Goal: Task Accomplishment & Management: Manage account settings

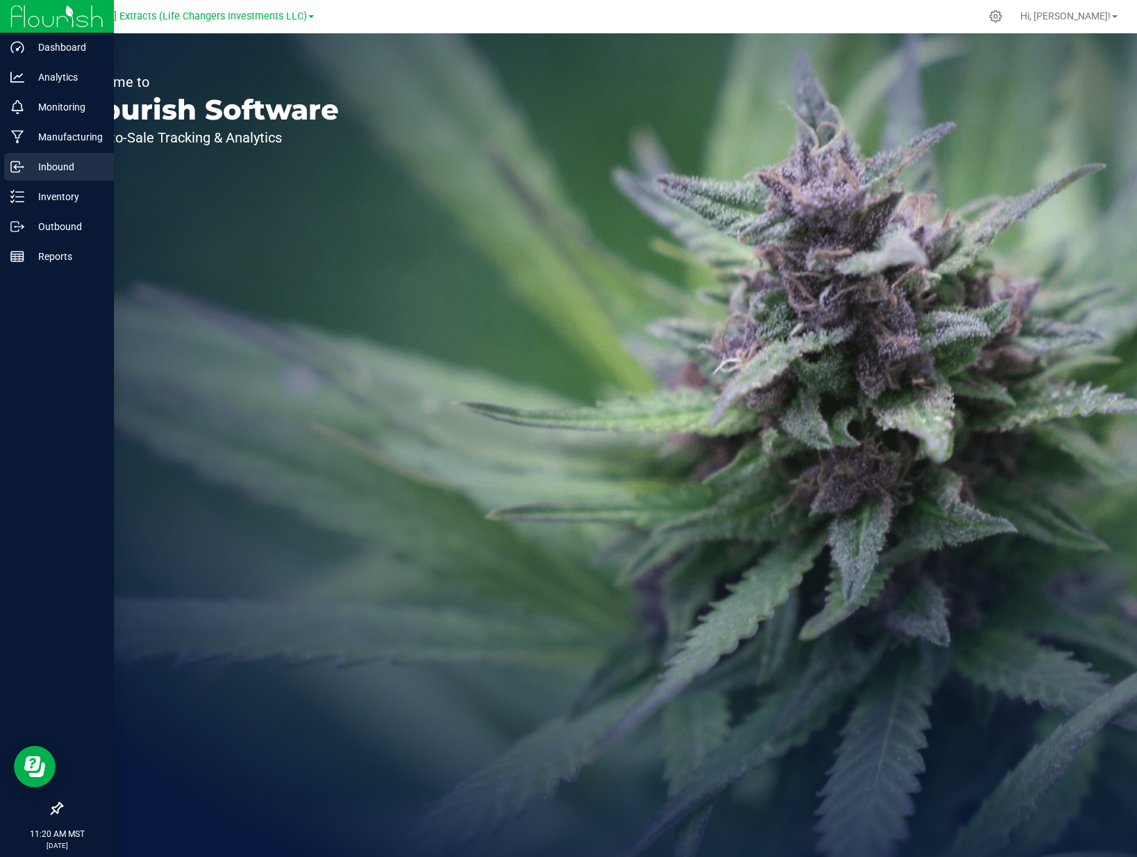
click at [20, 165] on icon at bounding box center [17, 167] width 14 height 14
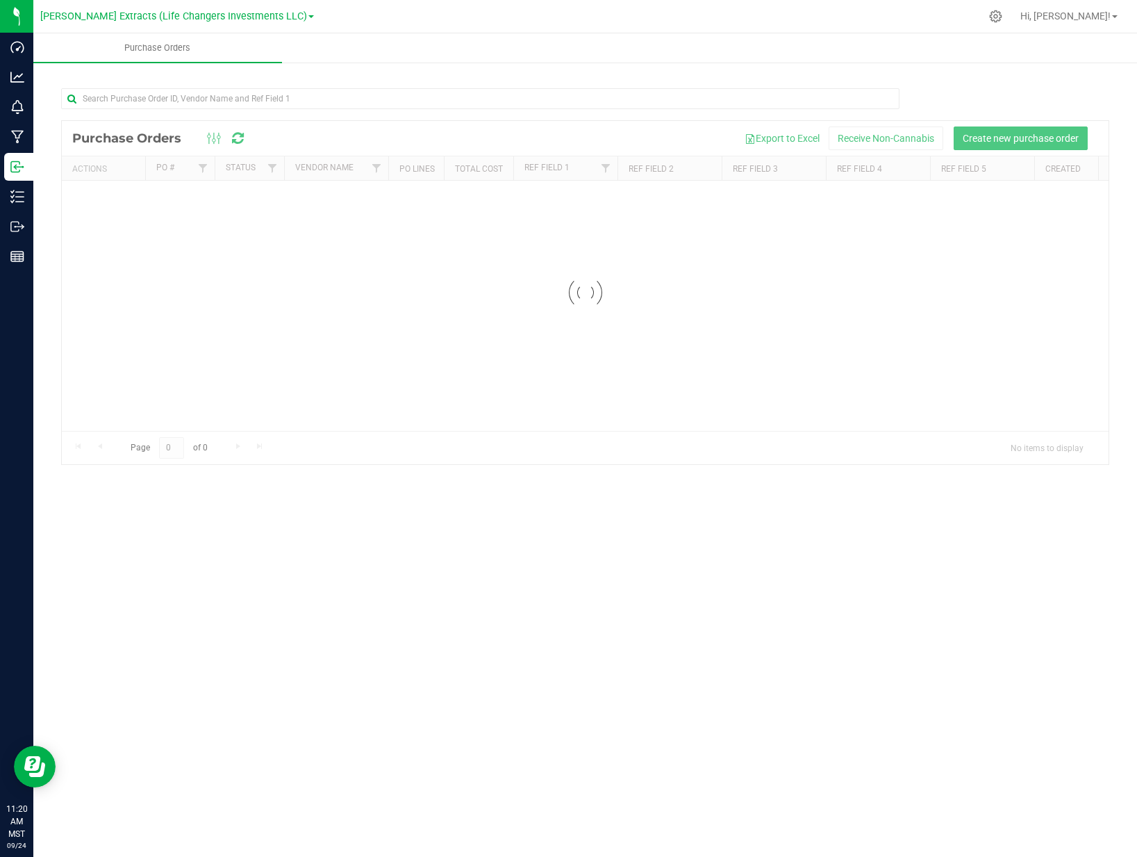
click at [385, 17] on div at bounding box center [650, 16] width 661 height 27
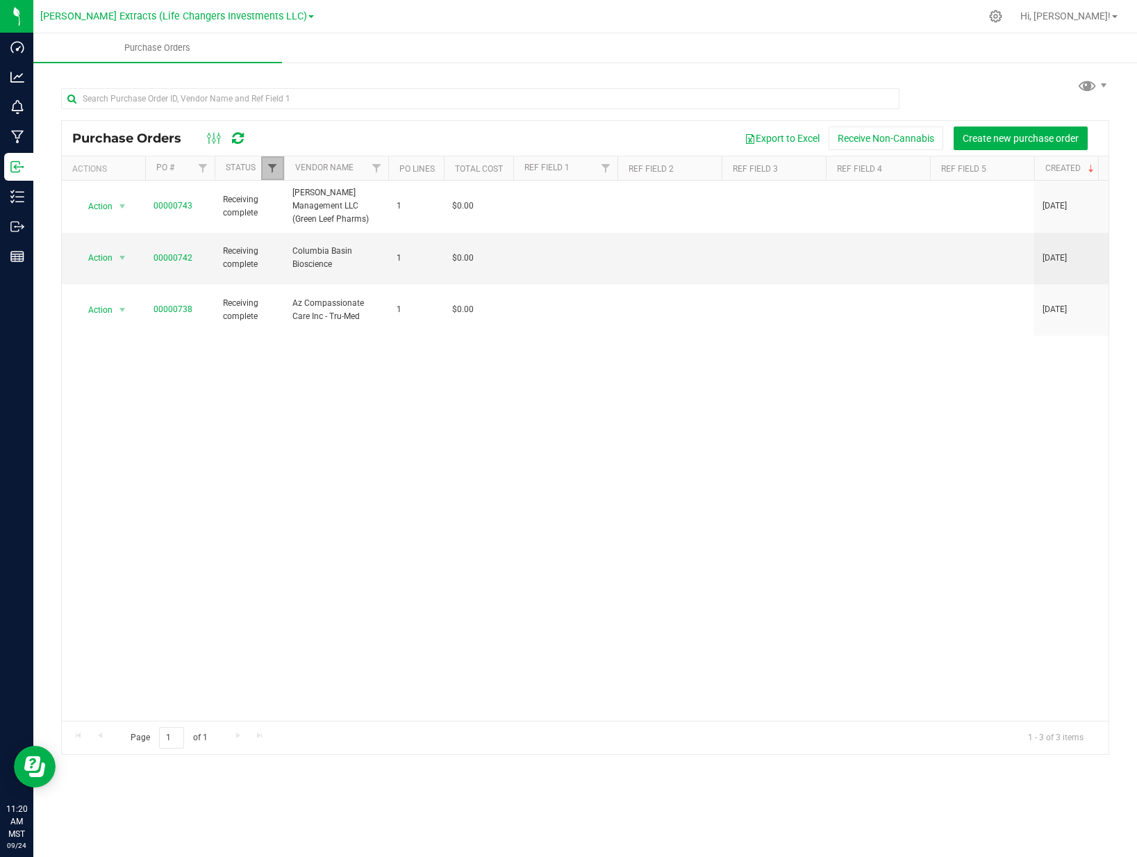
click at [265, 165] on link "Filter" at bounding box center [272, 168] width 23 height 24
click at [324, 230] on span "Select All" at bounding box center [307, 228] width 34 height 8
click at [284, 230] on input "Select All" at bounding box center [279, 227] width 9 height 9
checkbox input "true"
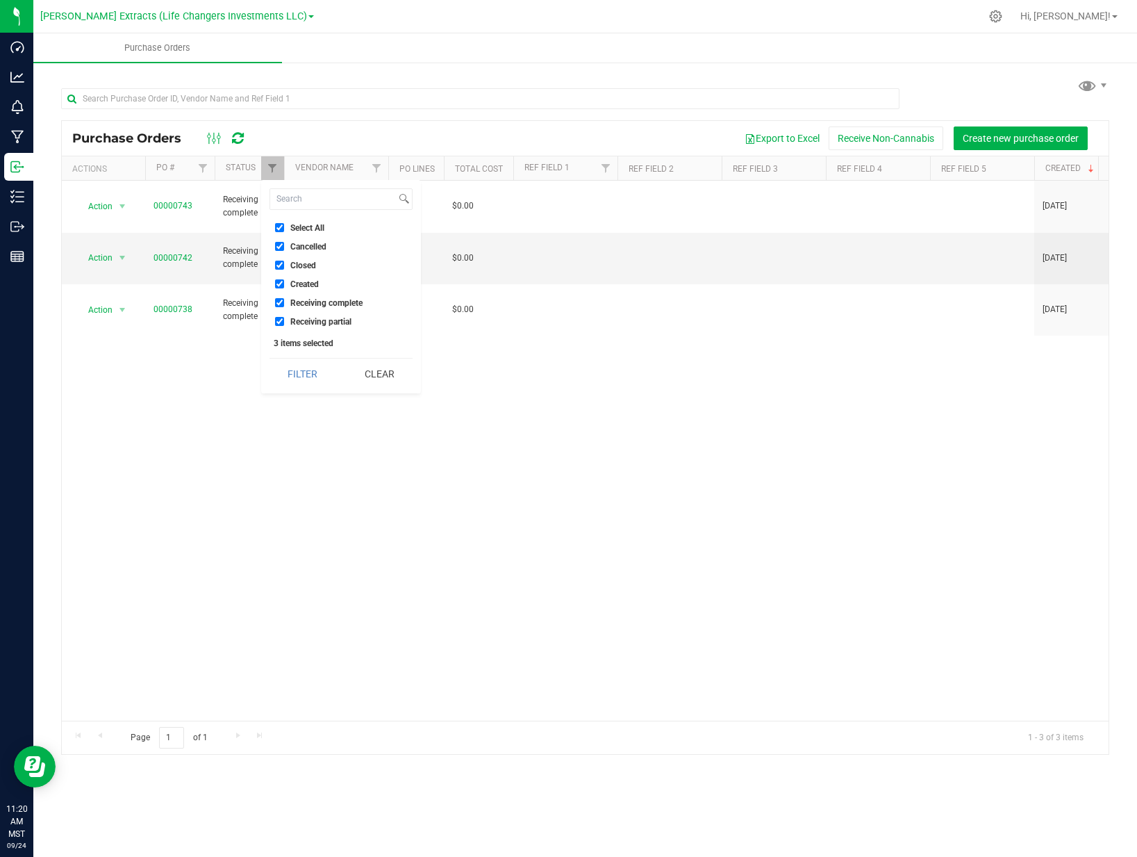
checkbox input "true"
click at [307, 372] on button "Filter" at bounding box center [303, 373] width 67 height 31
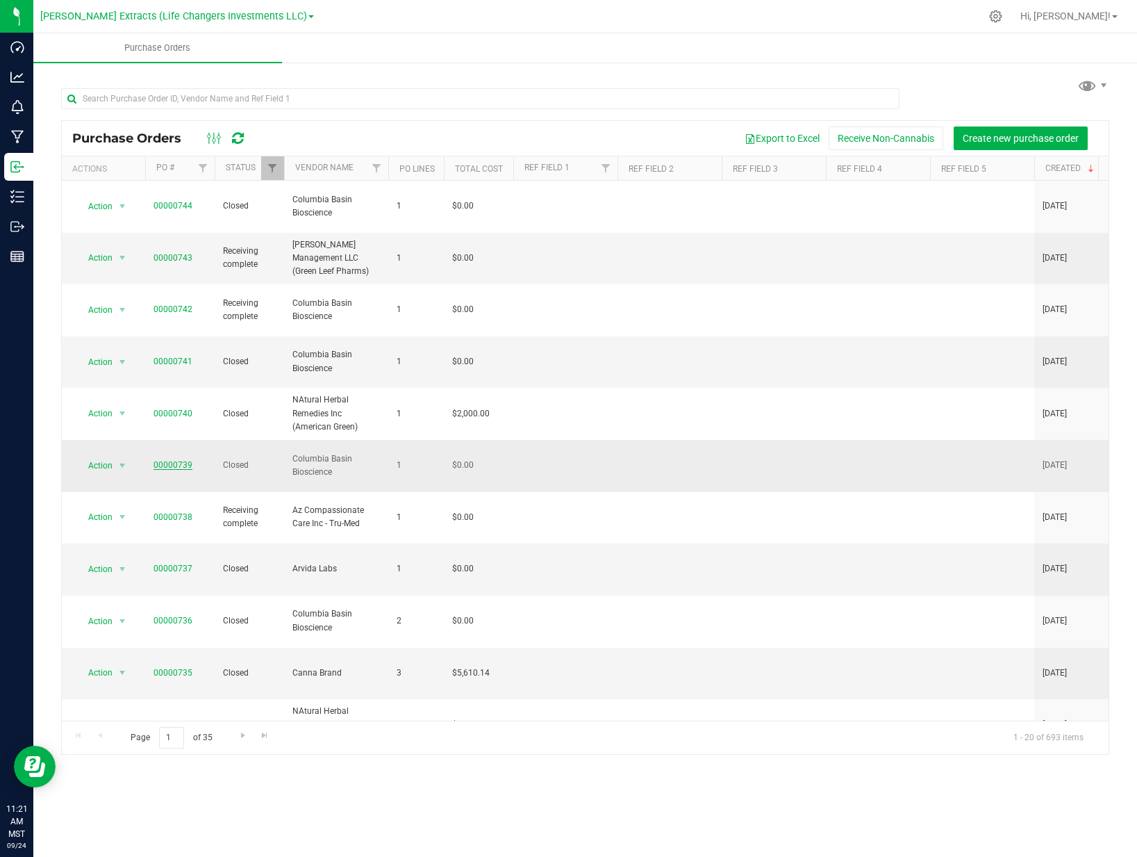
click at [185, 460] on link "00000739" at bounding box center [173, 465] width 39 height 10
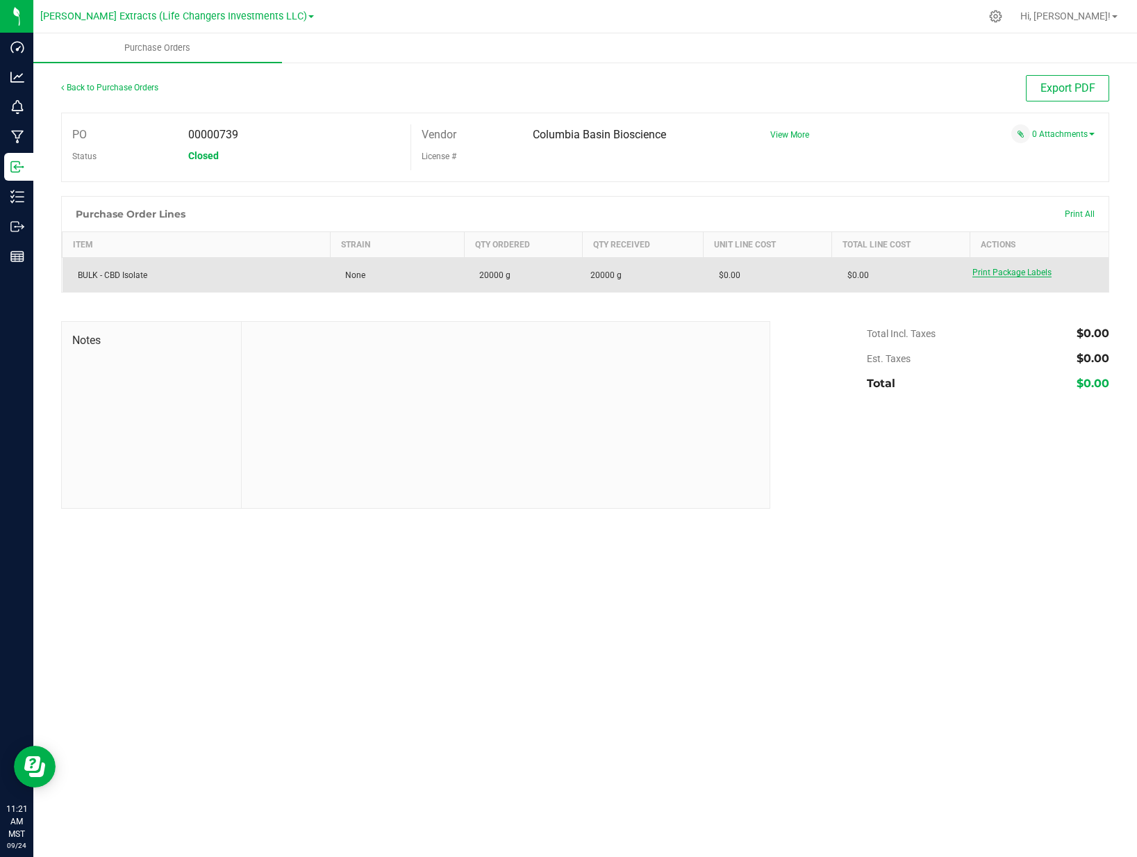
click at [1002, 276] on span "Print Package Labels" at bounding box center [1012, 272] width 79 height 10
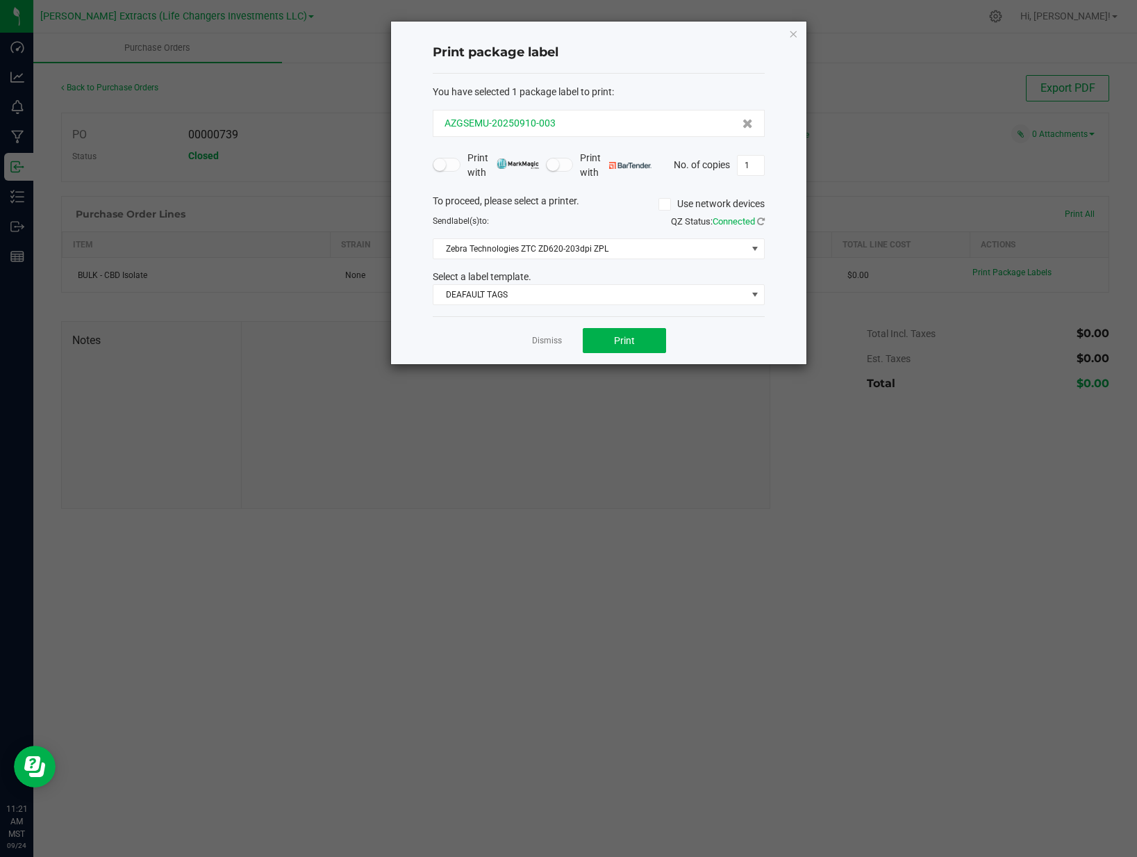
click at [583, 124] on div "AZGSEMU-20250910-003" at bounding box center [599, 123] width 308 height 15
click at [583, 123] on div "AZGSEMU-20250910-003" at bounding box center [599, 123] width 308 height 15
copy span "AZGSEMU-20250910-003"
click at [792, 33] on icon "button" at bounding box center [793, 33] width 10 height 17
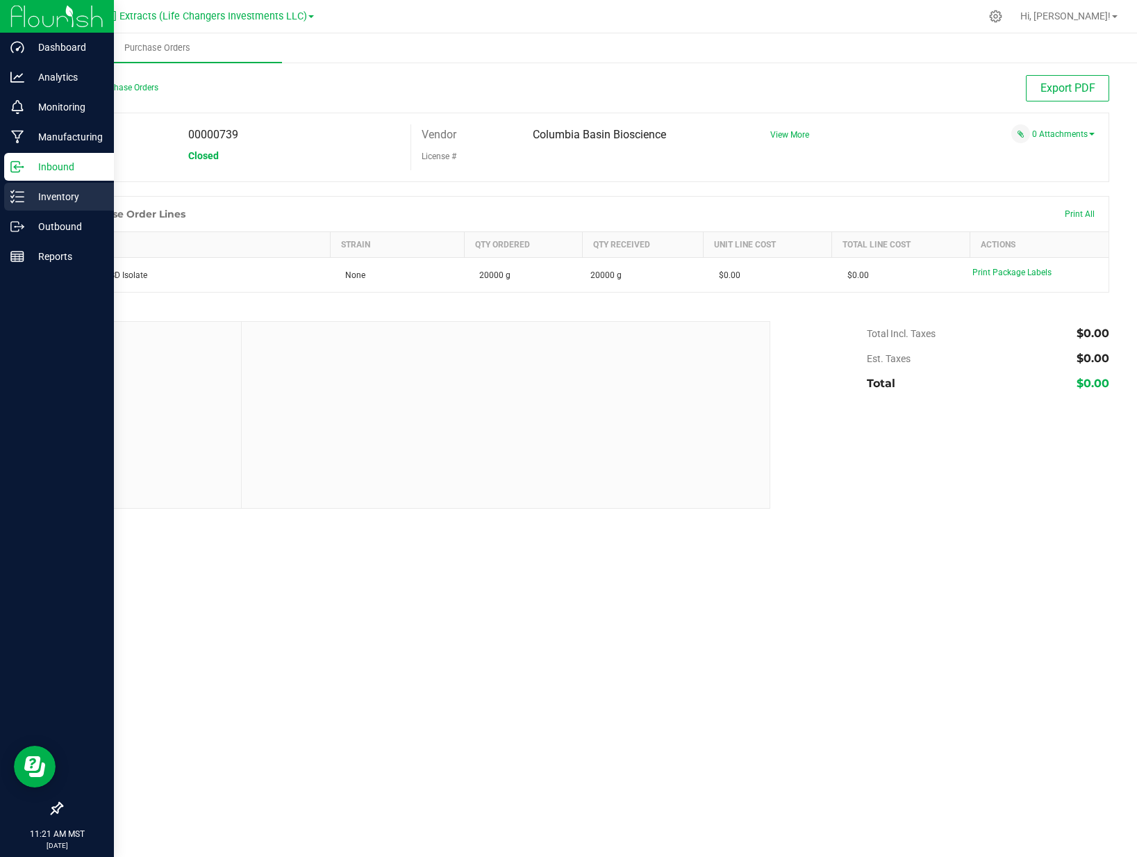
click at [20, 197] on icon at bounding box center [17, 197] width 14 height 14
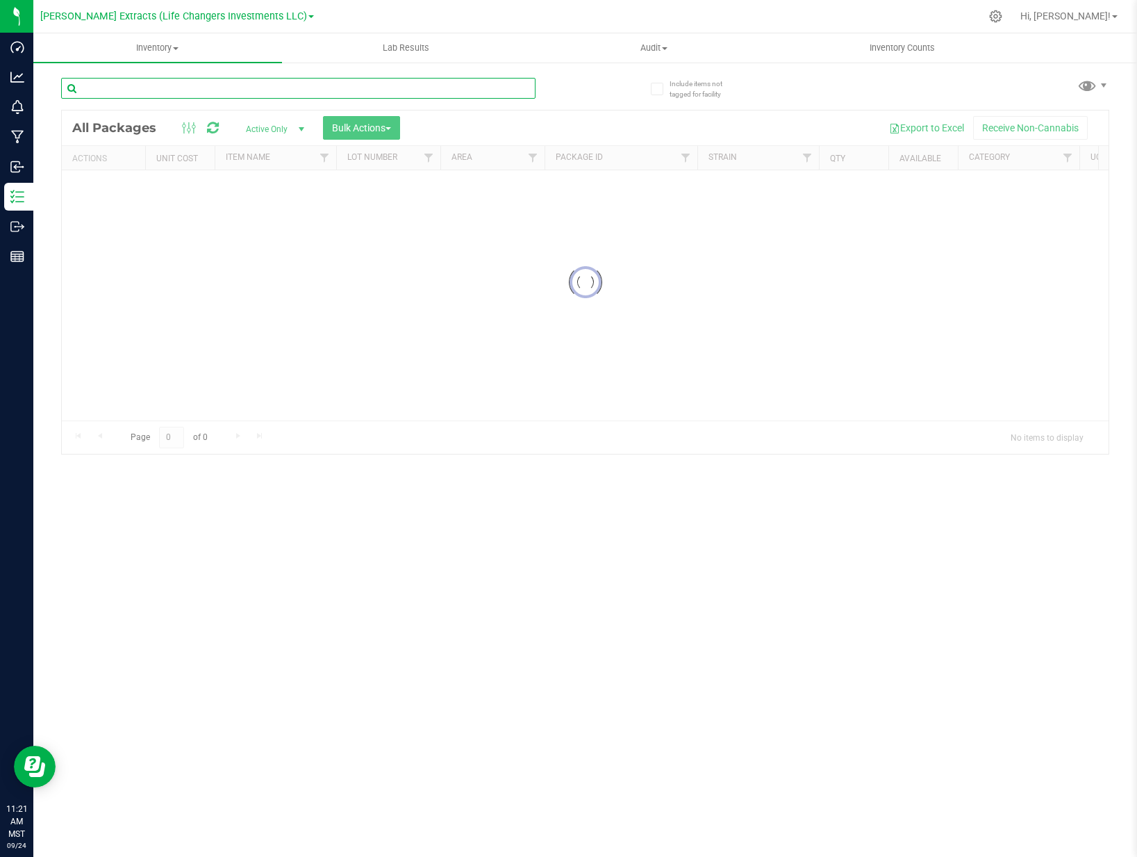
click at [233, 87] on div "Inventory All packages All inventory Waste log Create inventory Lab Results Aud…" at bounding box center [585, 444] width 1104 height 823
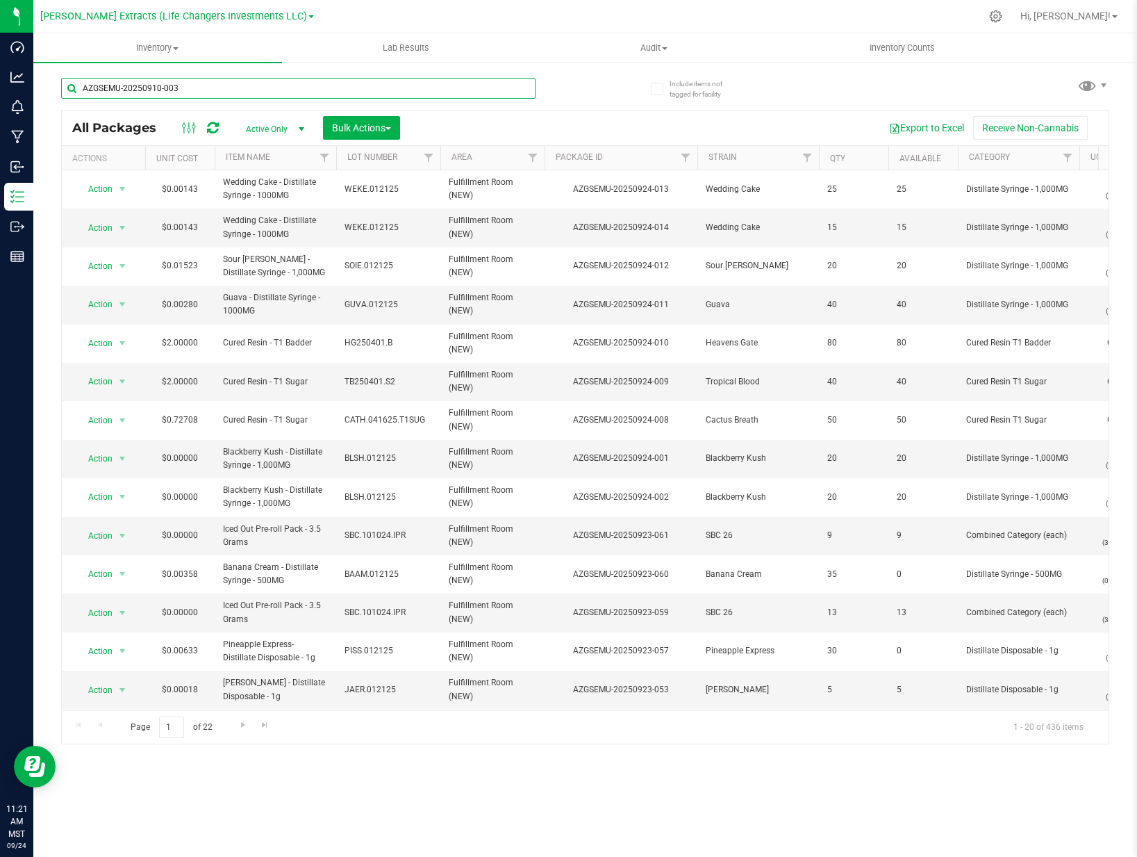
type input "AZGSEMU-20250910-003"
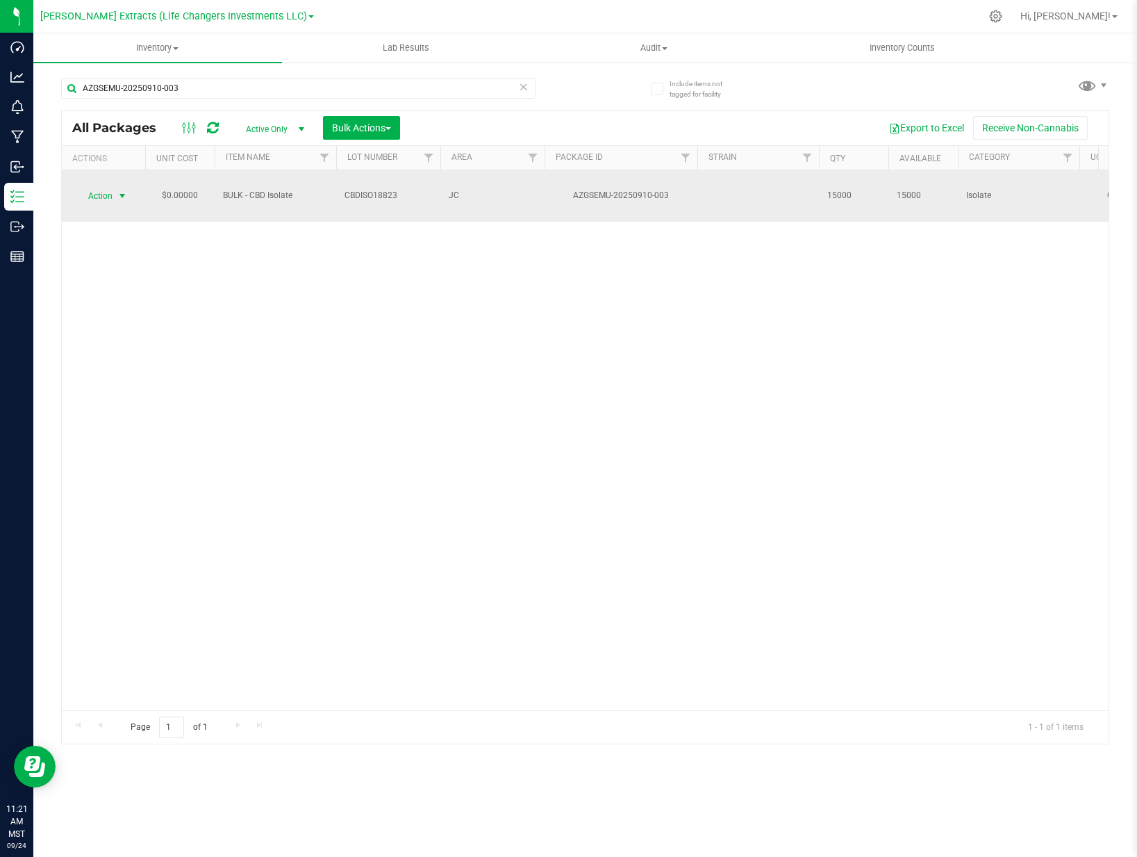
drag, startPoint x: 233, startPoint y: 87, endPoint x: 122, endPoint y: 188, distance: 150.5
click at [121, 190] on span "select" at bounding box center [122, 195] width 11 height 11
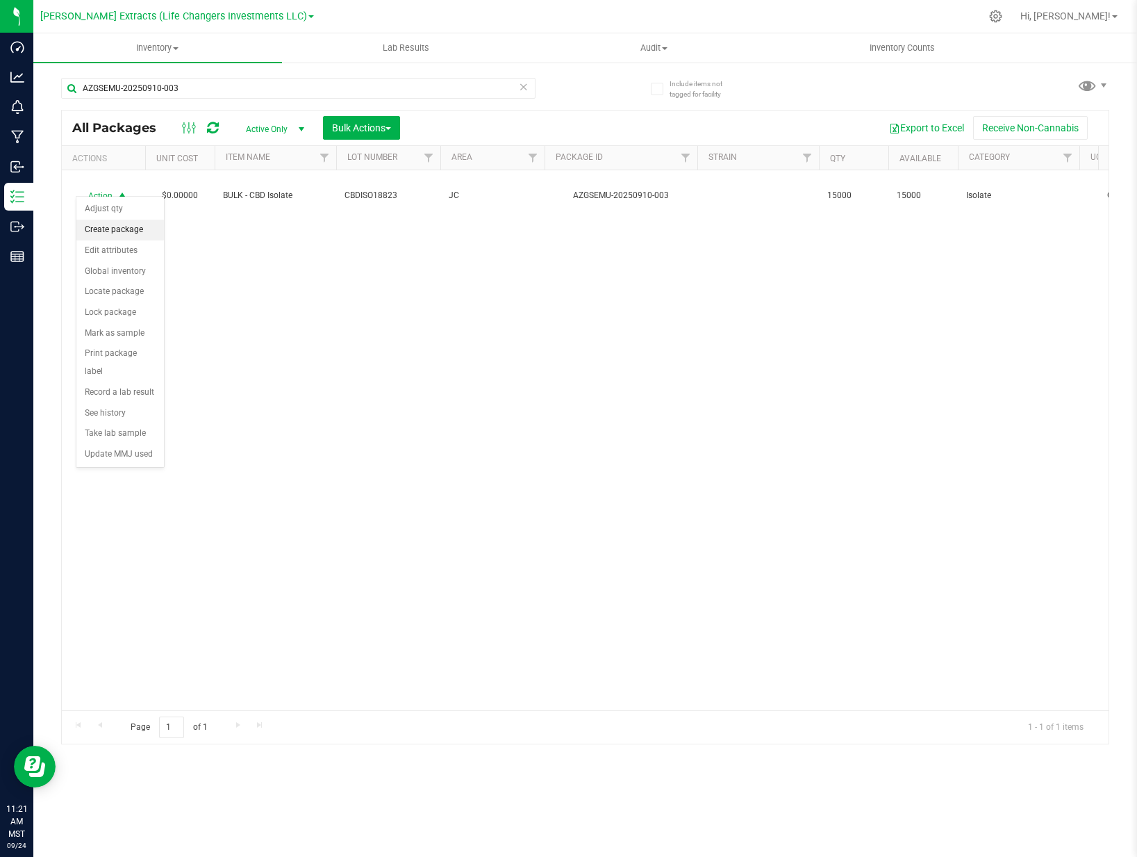
click at [119, 233] on li "Create package" at bounding box center [120, 230] width 88 height 21
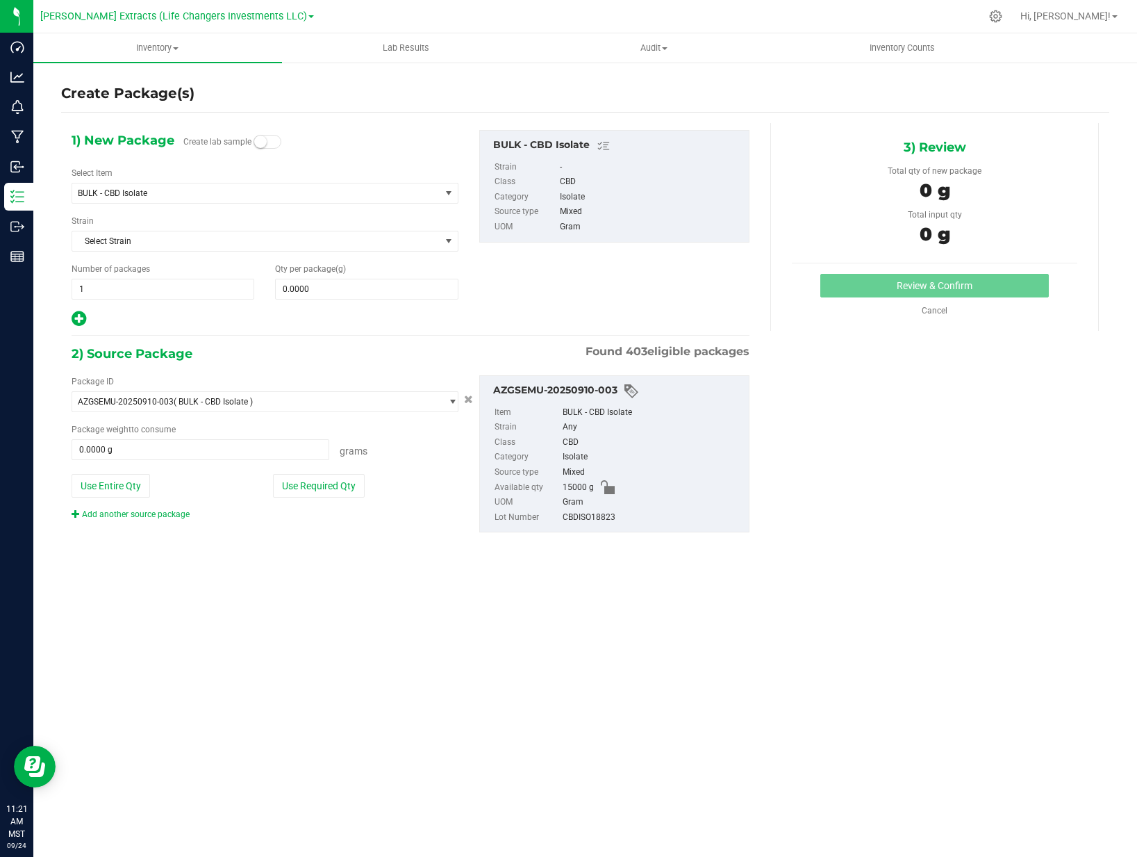
click at [78, 321] on icon at bounding box center [79, 318] width 15 height 17
type input "0.0000"
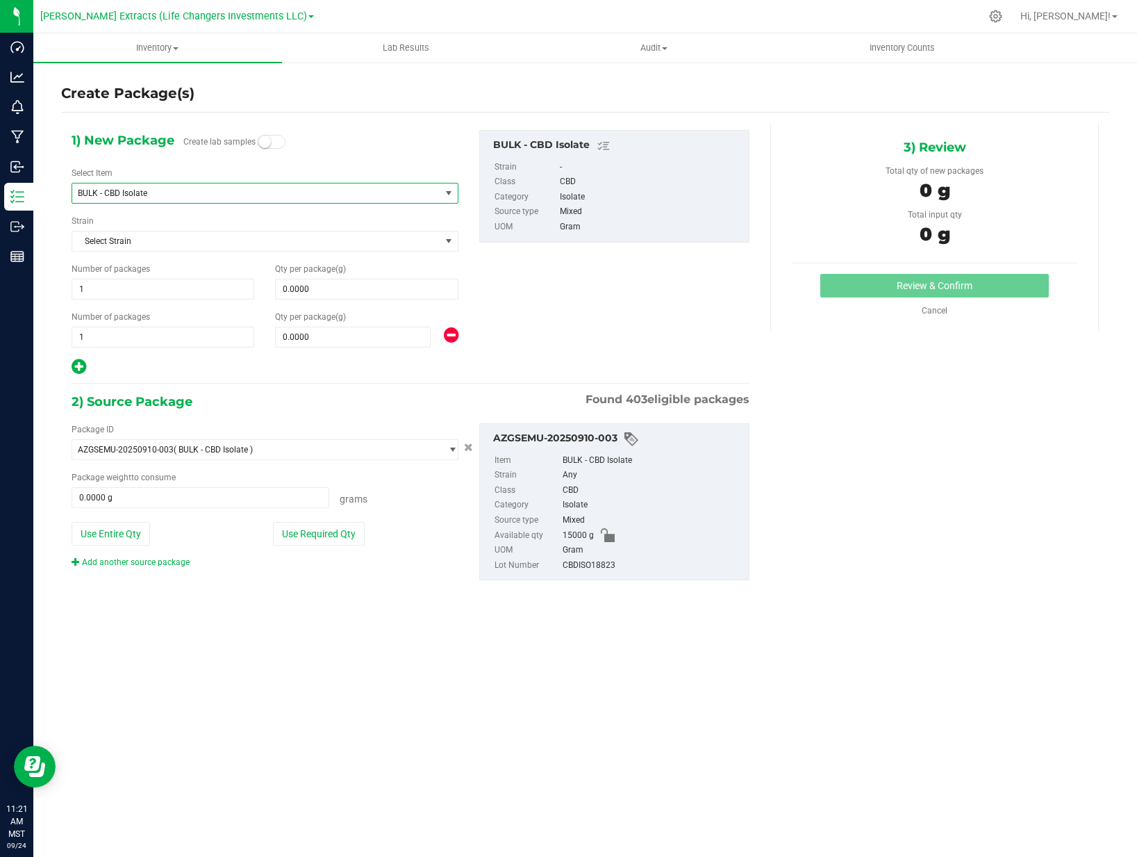
click at [128, 201] on span "BULK - CBD Isolate" at bounding box center [256, 192] width 368 height 19
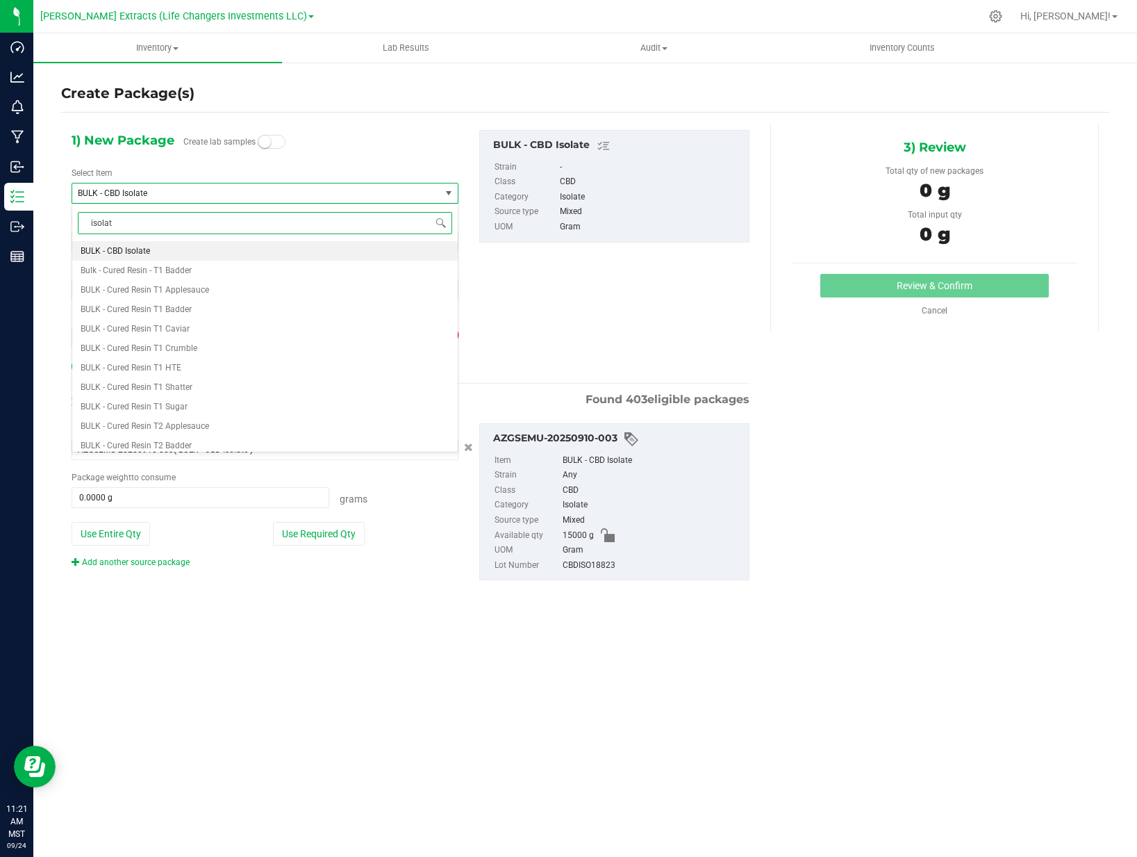
type input "isolate"
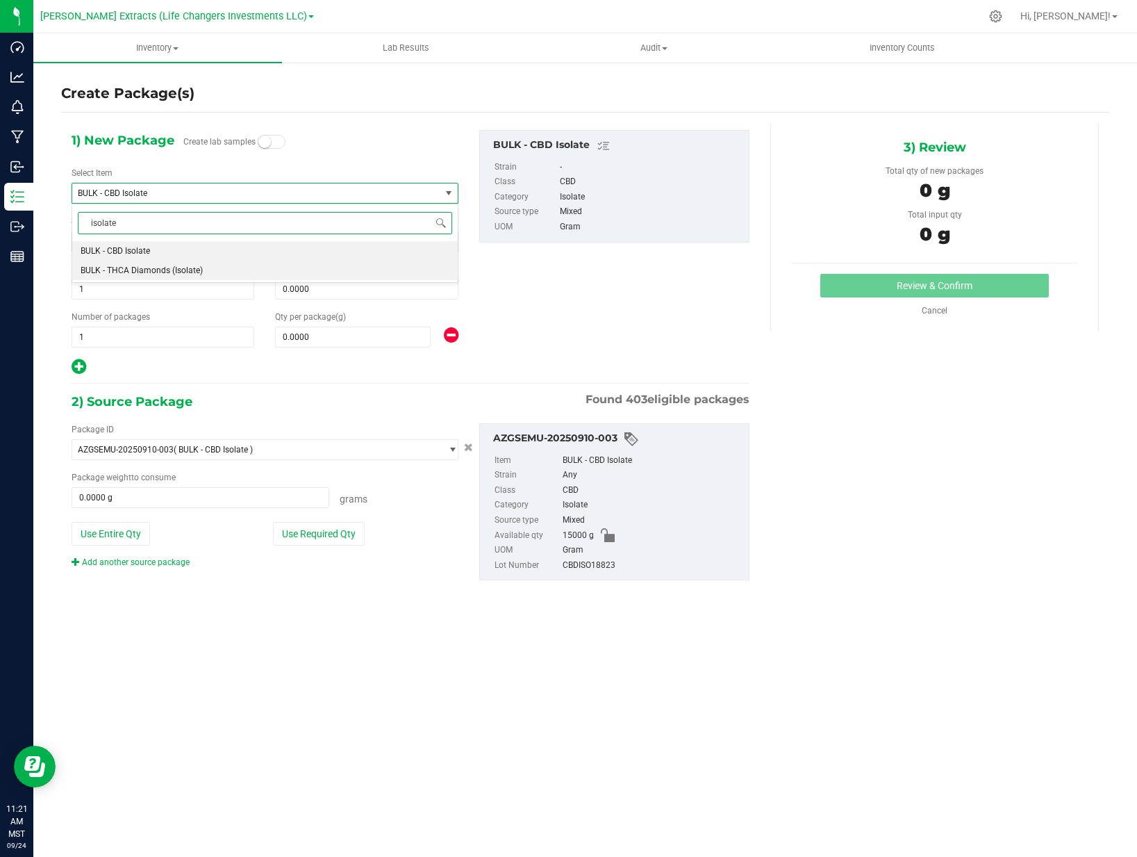
click at [151, 272] on span "BULK - THCA Diamonds (Isolate)" at bounding box center [142, 270] width 122 height 10
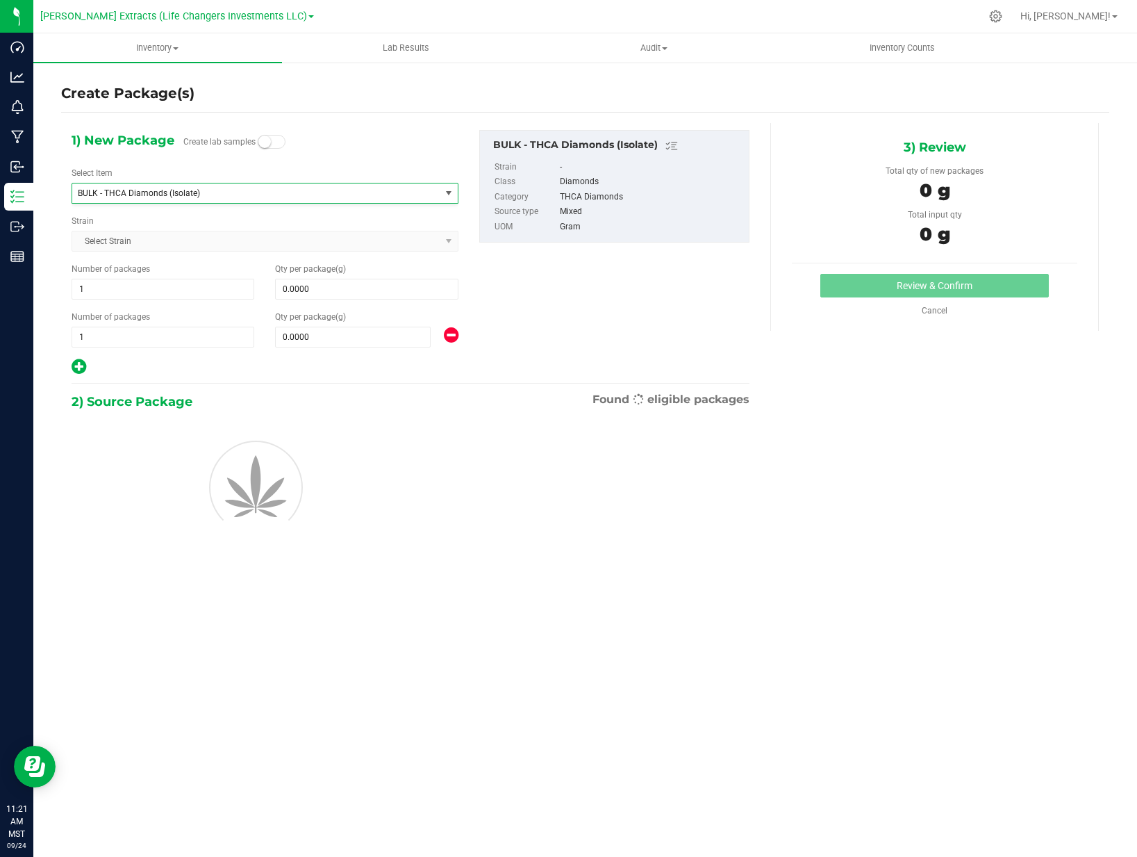
type input "0.0000"
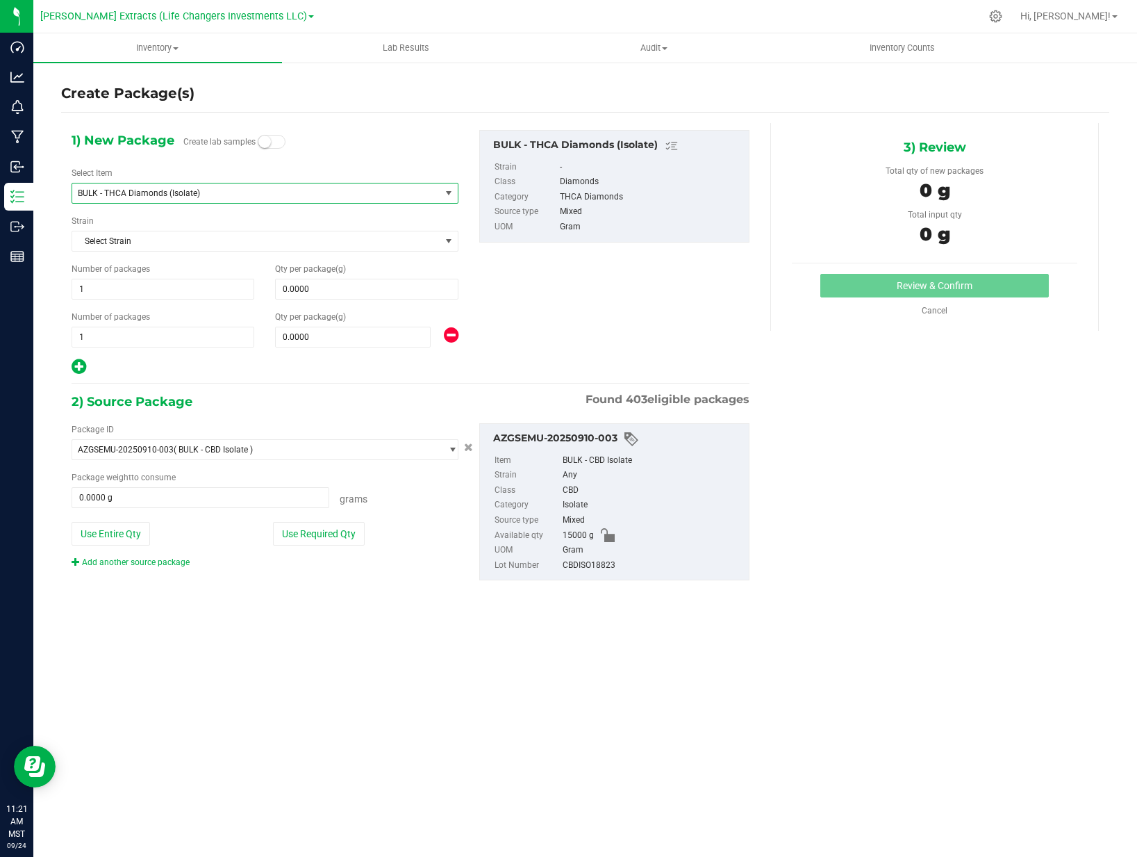
drag, startPoint x: 81, startPoint y: 366, endPoint x: 113, endPoint y: 352, distance: 35.1
click at [81, 366] on icon at bounding box center [79, 366] width 15 height 17
type input "0.0000"
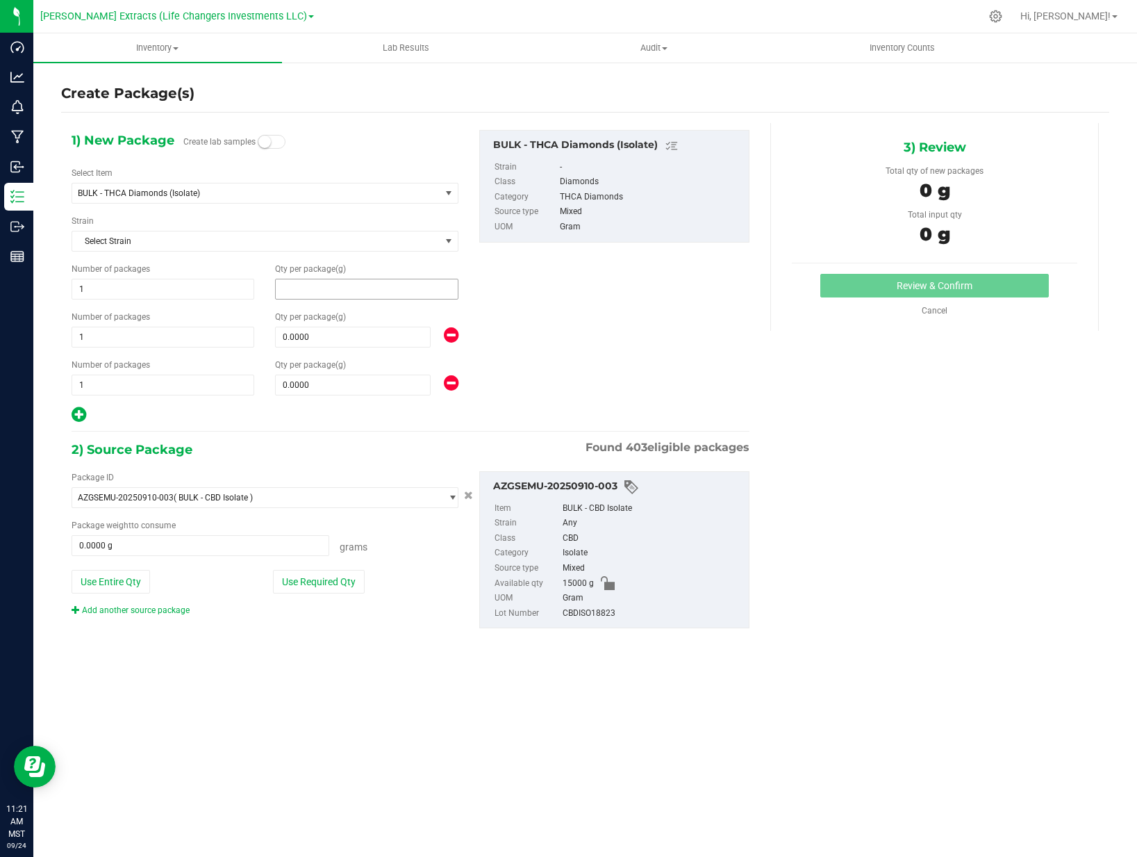
click at [327, 282] on span at bounding box center [366, 289] width 183 height 21
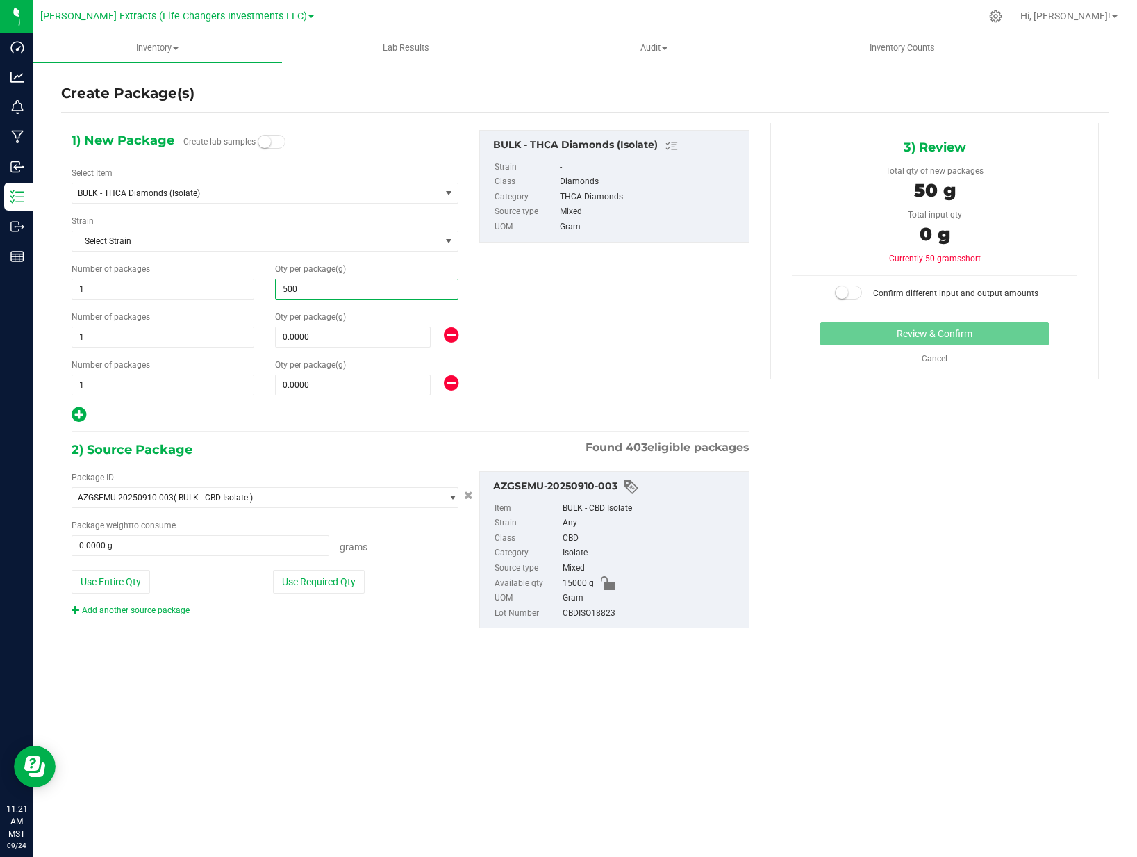
type input "5000"
type input "5,000.0000"
type input "4550"
type input "4,550.0000"
type input "450"
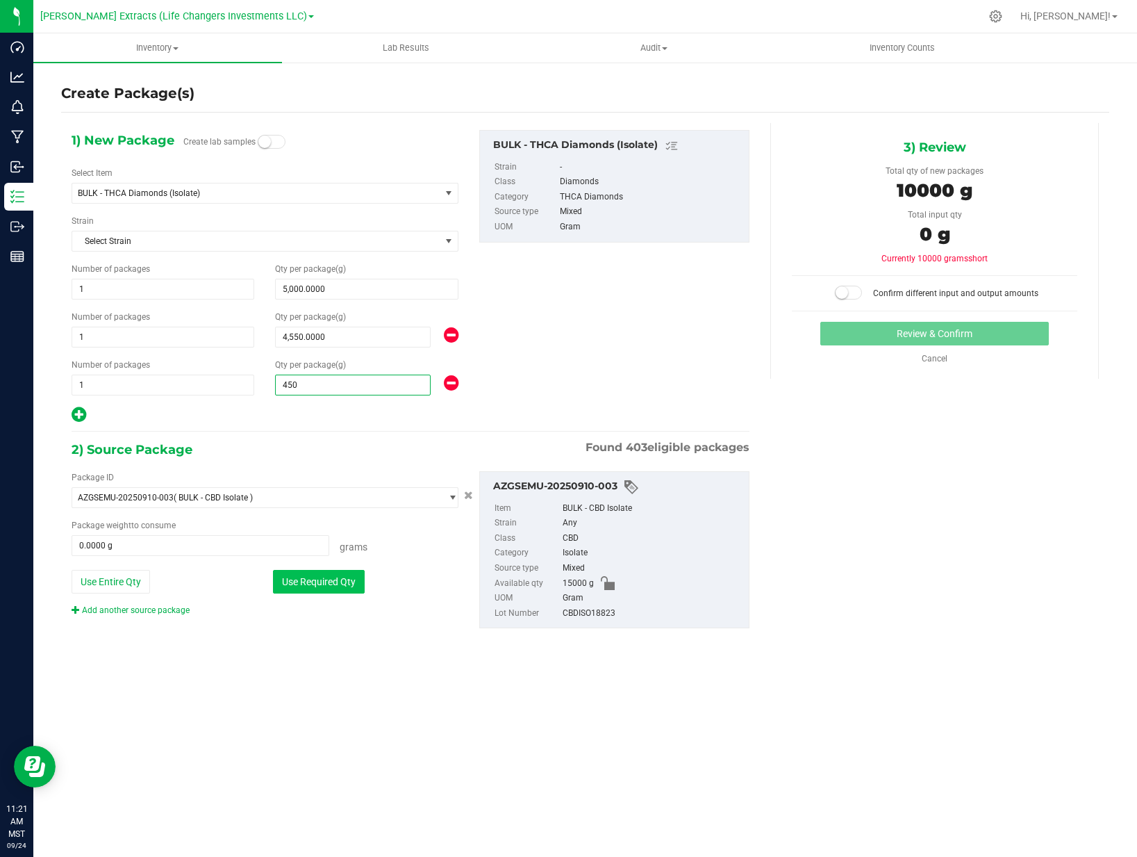
type input "450.0000"
drag, startPoint x: 324, startPoint y: 583, endPoint x: 334, endPoint y: 584, distance: 10.4
click at [324, 584] on button "Use Required Qty" at bounding box center [319, 582] width 92 height 24
type input "10000.0000 g"
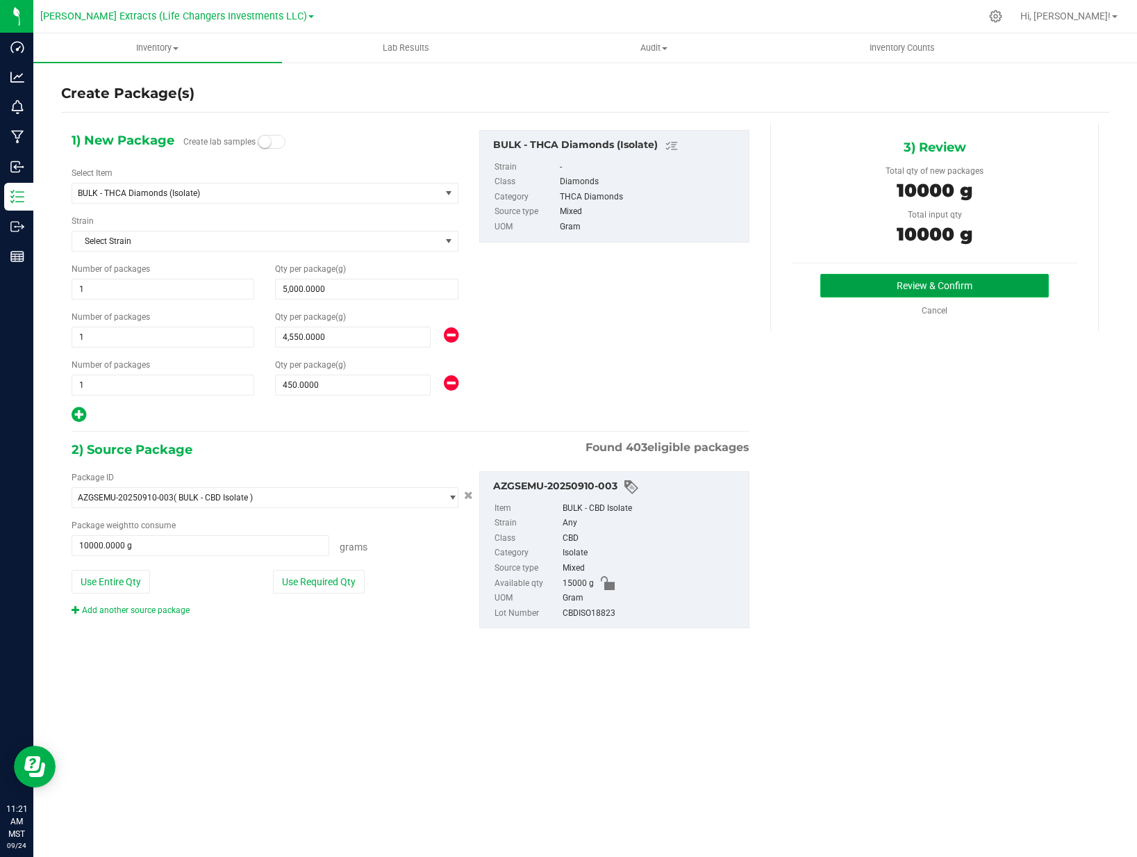
click at [877, 285] on button "Review & Confirm" at bounding box center [934, 286] width 229 height 24
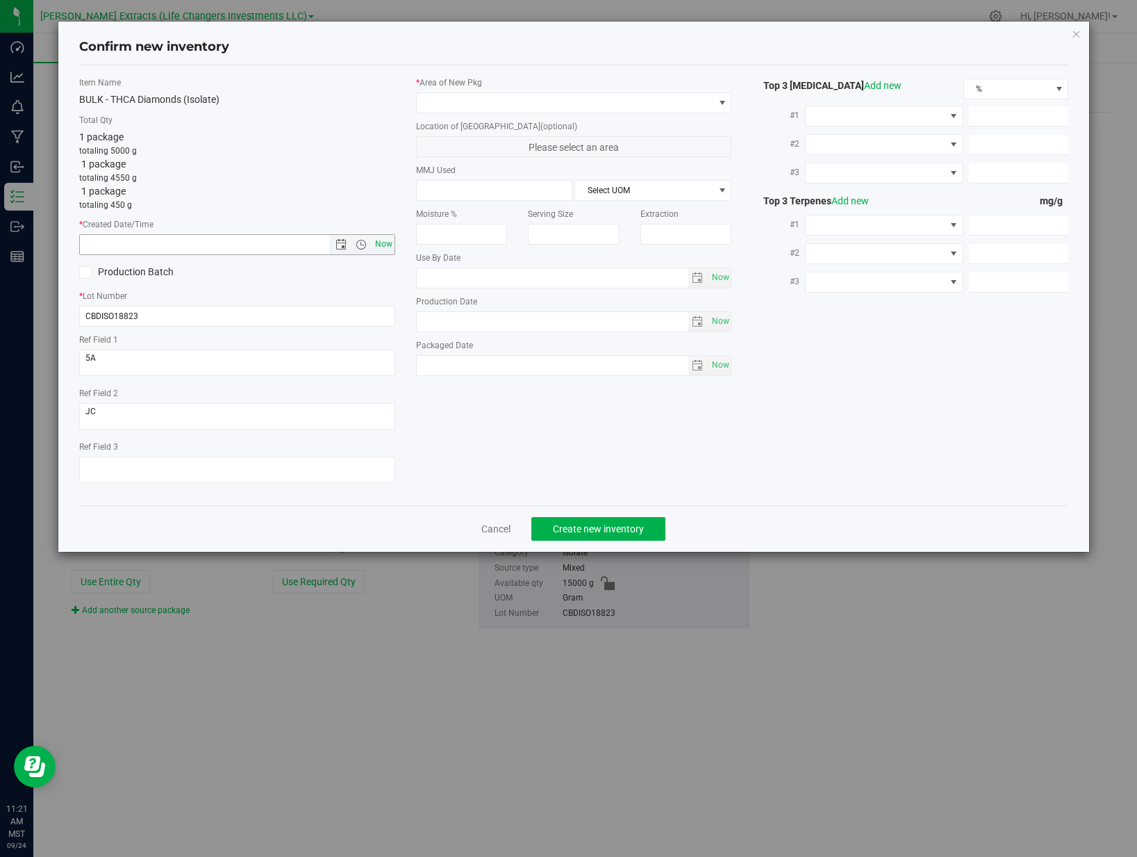
click at [390, 242] on span "Now" at bounding box center [384, 244] width 24 height 20
type input "[DATE] 11:21 AM"
click at [376, 147] on p "totaling 5000 g" at bounding box center [237, 150] width 316 height 13
click at [449, 114] on div "* Area of [GEOGRAPHIC_DATA] Location of [GEOGRAPHIC_DATA] (optional) Please sel…" at bounding box center [574, 229] width 337 height 306
click at [456, 108] on span at bounding box center [565, 102] width 297 height 19
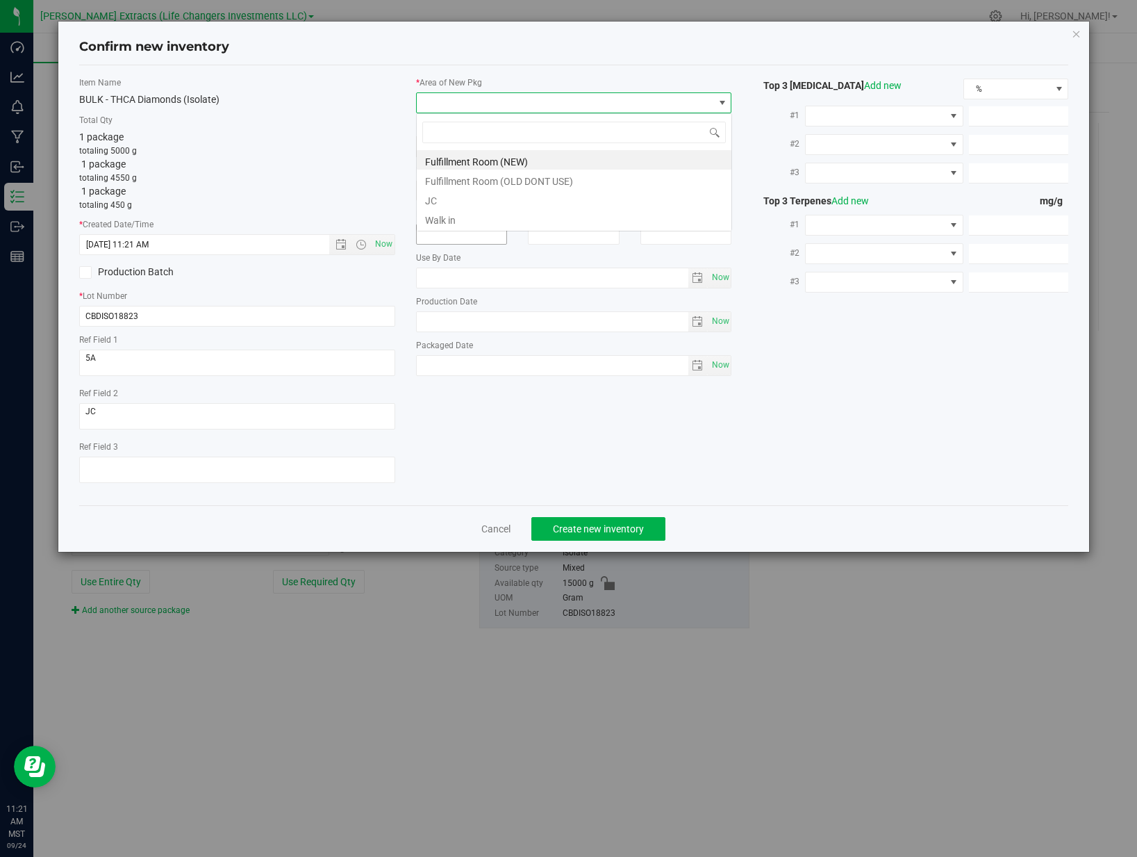
scroll to position [21, 316]
click at [452, 199] on li "JC" at bounding box center [574, 198] width 315 height 19
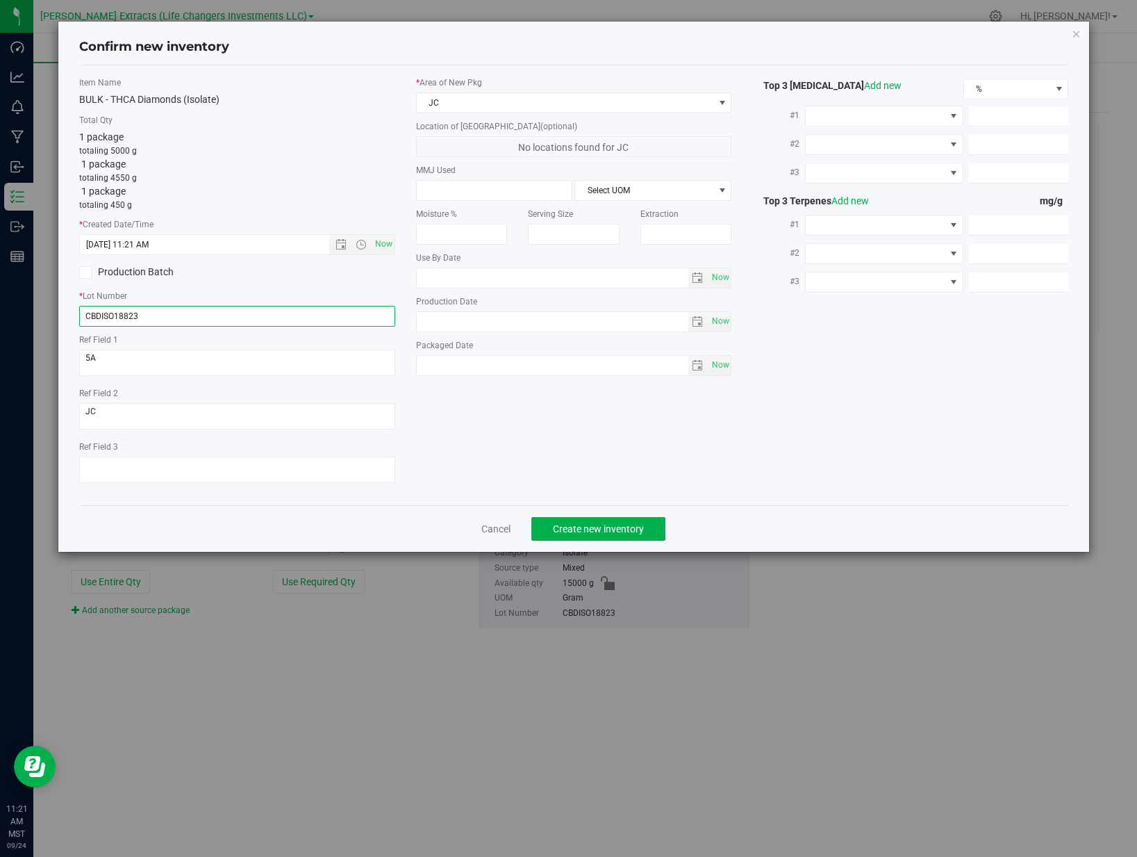
click at [303, 313] on input "CBDISO18823" at bounding box center [237, 316] width 316 height 21
click at [176, 314] on input "010125.ISO" at bounding box center [237, 316] width 316 height 21
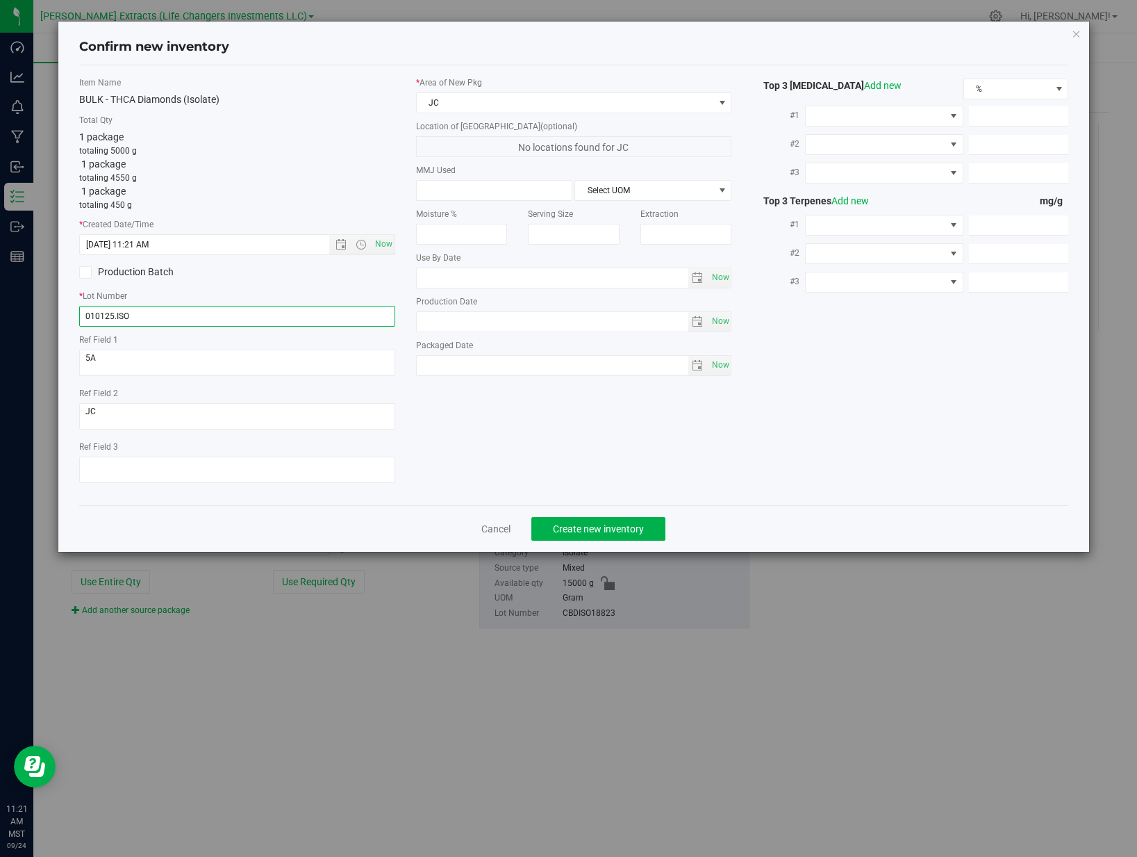
click at [176, 313] on input "010125.ISO" at bounding box center [237, 316] width 316 height 21
paste input "text"
type input "010125.ISO"
click at [360, 102] on div "BULK - THCA Diamonds (Isolate)" at bounding box center [237, 99] width 316 height 15
click at [622, 53] on span "Confirm new inventory" at bounding box center [574, 47] width 990 height 18
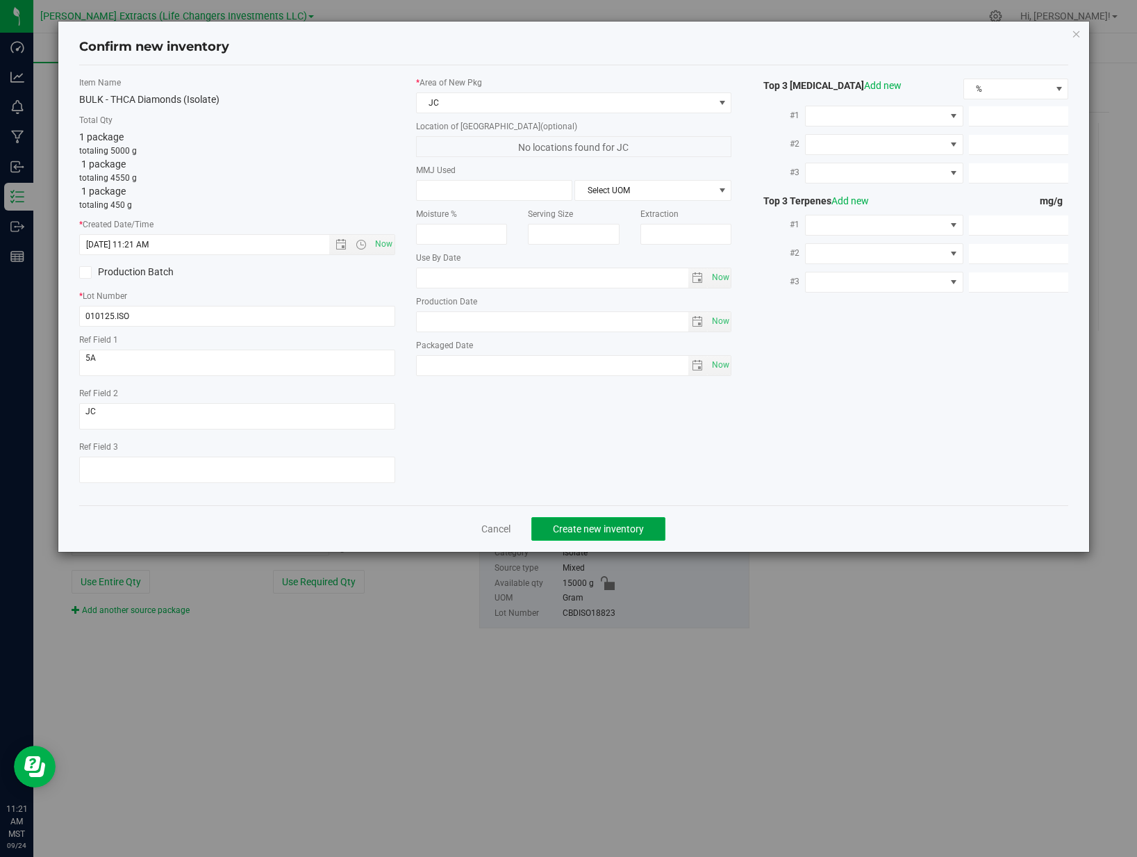
click at [568, 524] on span "Create new inventory" at bounding box center [598, 528] width 91 height 11
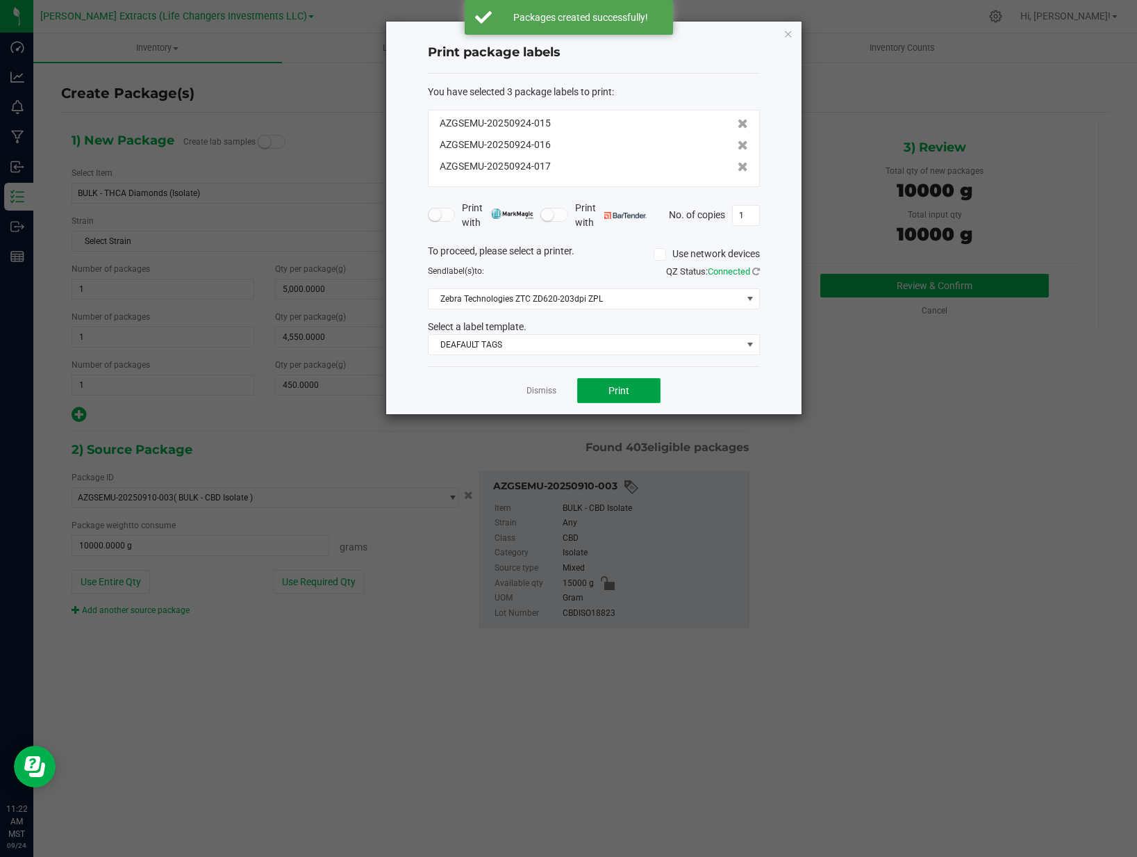
click at [607, 397] on button "Print" at bounding box center [618, 390] width 83 height 25
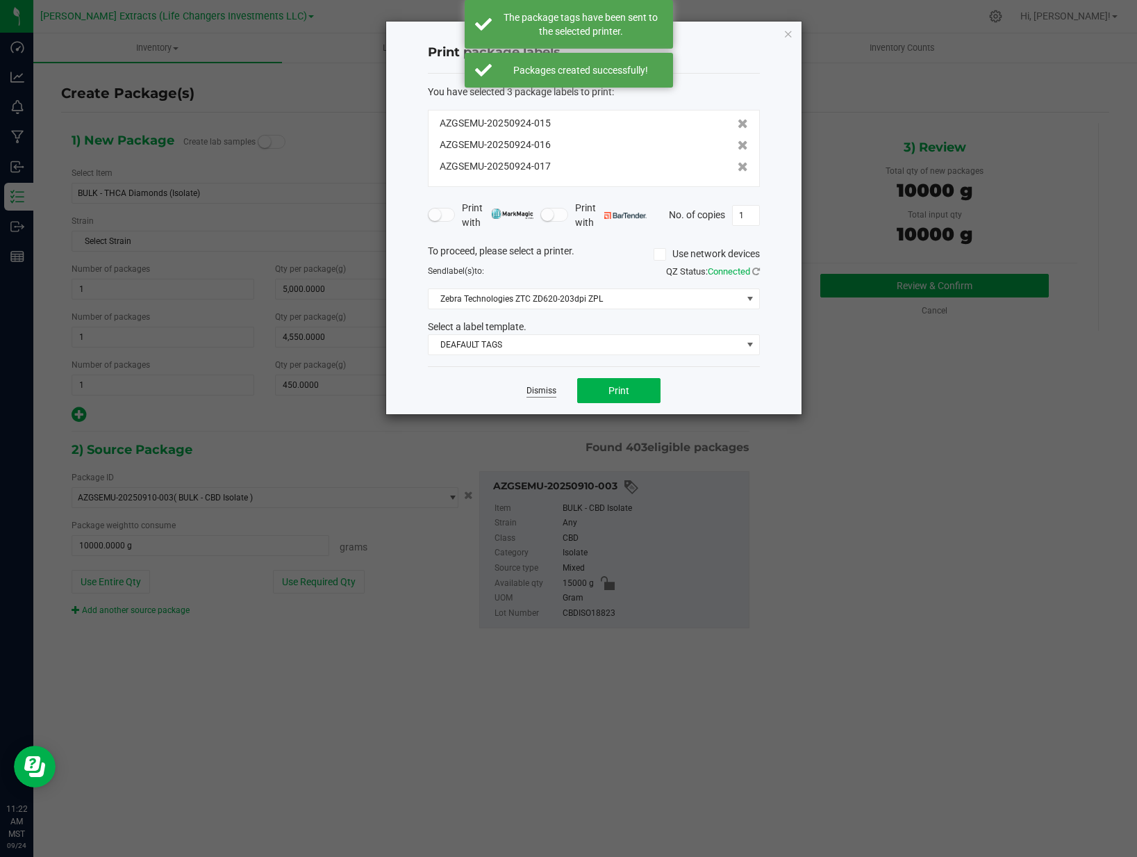
click at [552, 393] on link "Dismiss" at bounding box center [542, 391] width 30 height 12
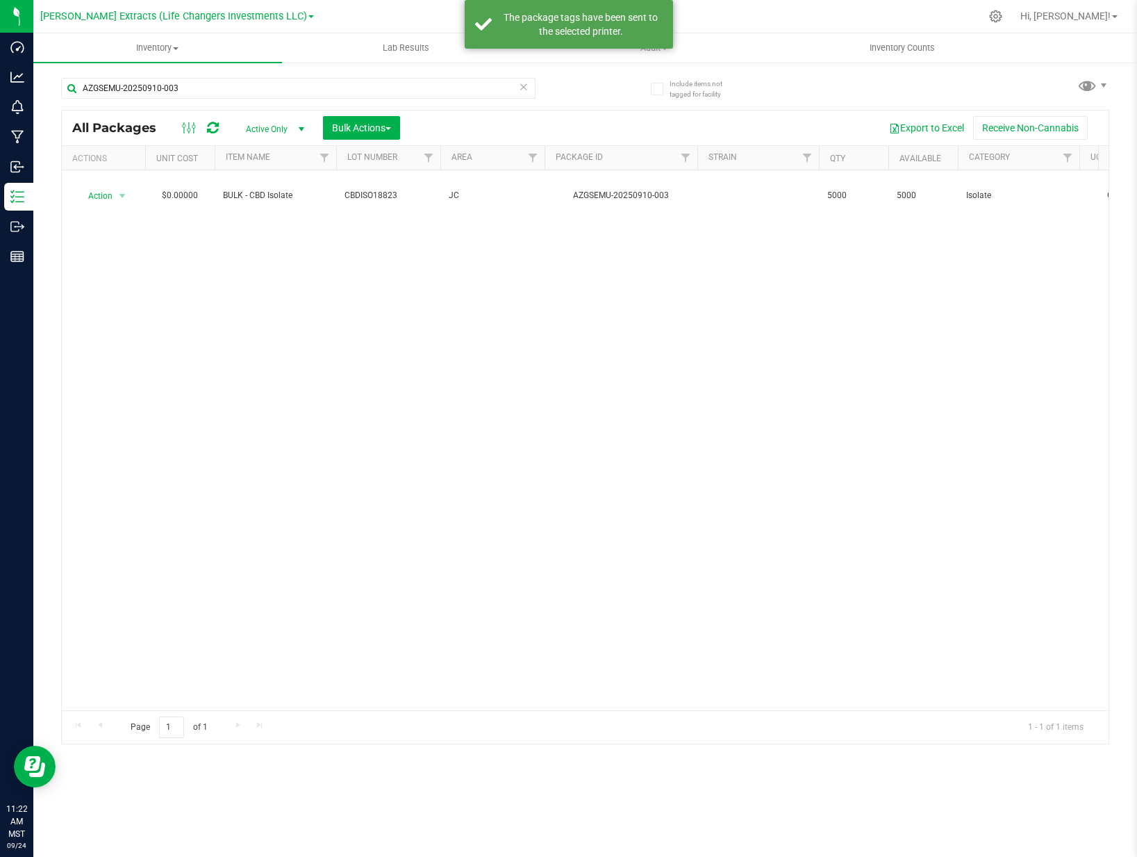
click at [607, 129] on div "Export to Excel Receive Non-Cannabis" at bounding box center [755, 128] width 688 height 24
click at [605, 121] on div "Export to Excel Receive Non-Cannabis" at bounding box center [755, 128] width 688 height 24
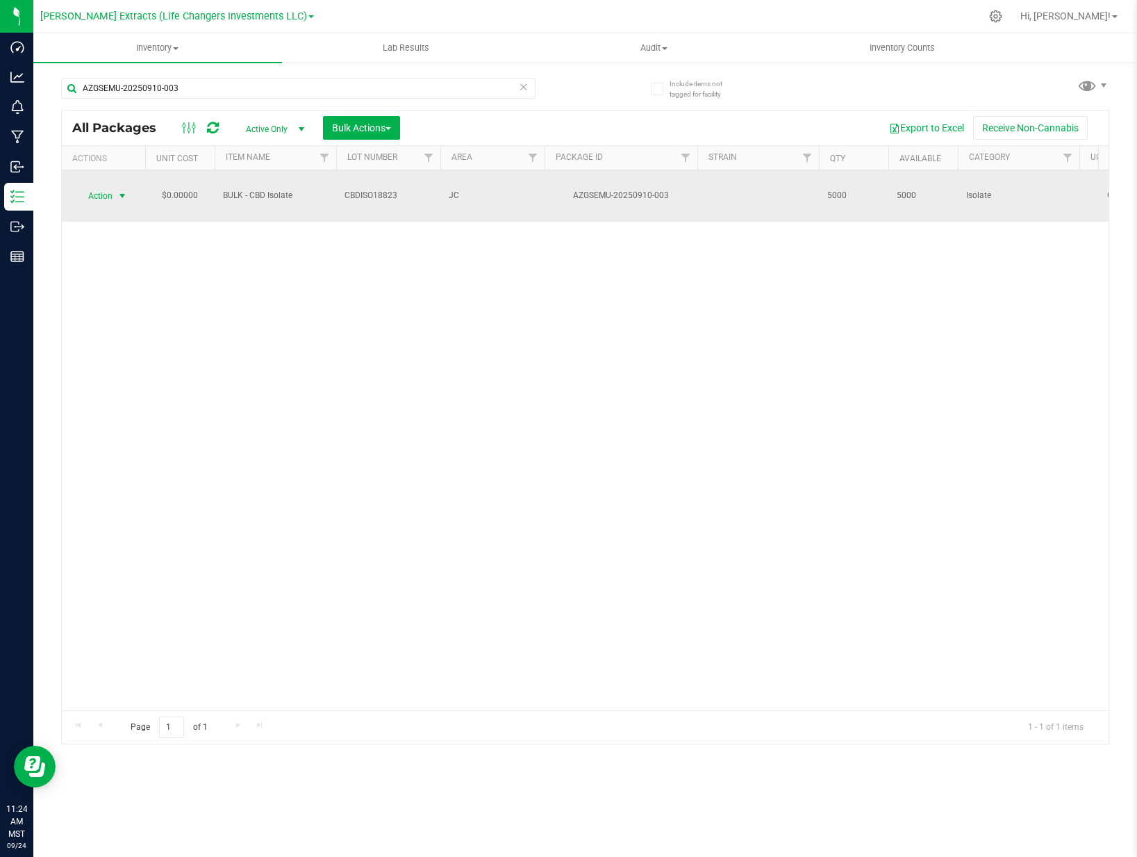
click at [115, 186] on span "select" at bounding box center [122, 195] width 17 height 19
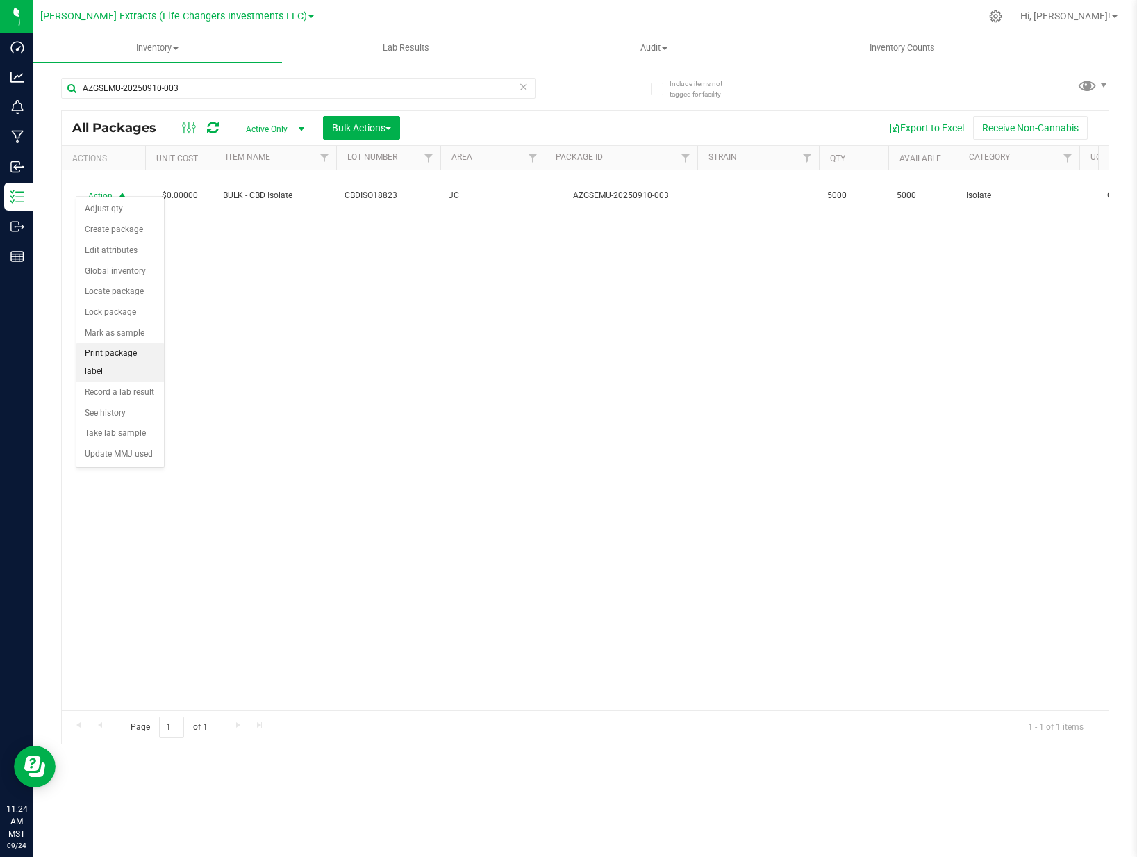
click at [126, 354] on li "Print package label" at bounding box center [120, 362] width 88 height 38
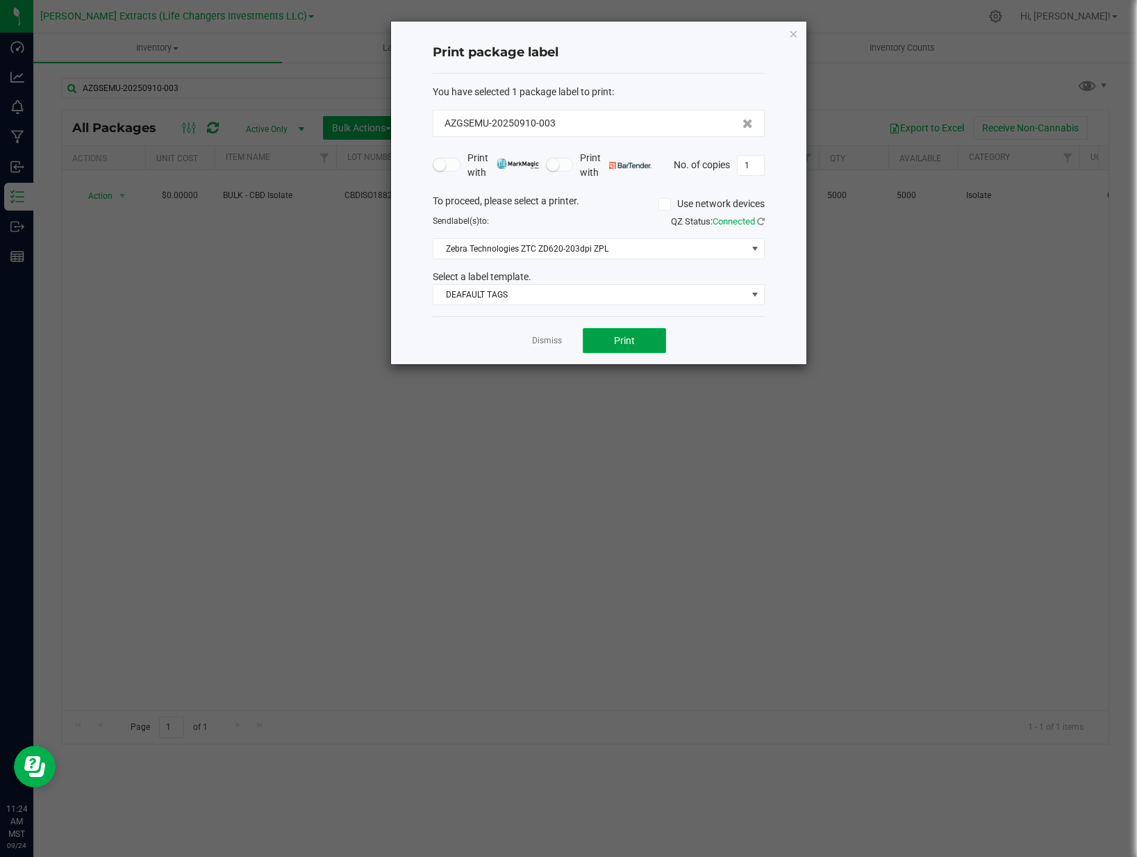
click at [605, 337] on button "Print" at bounding box center [624, 340] width 83 height 25
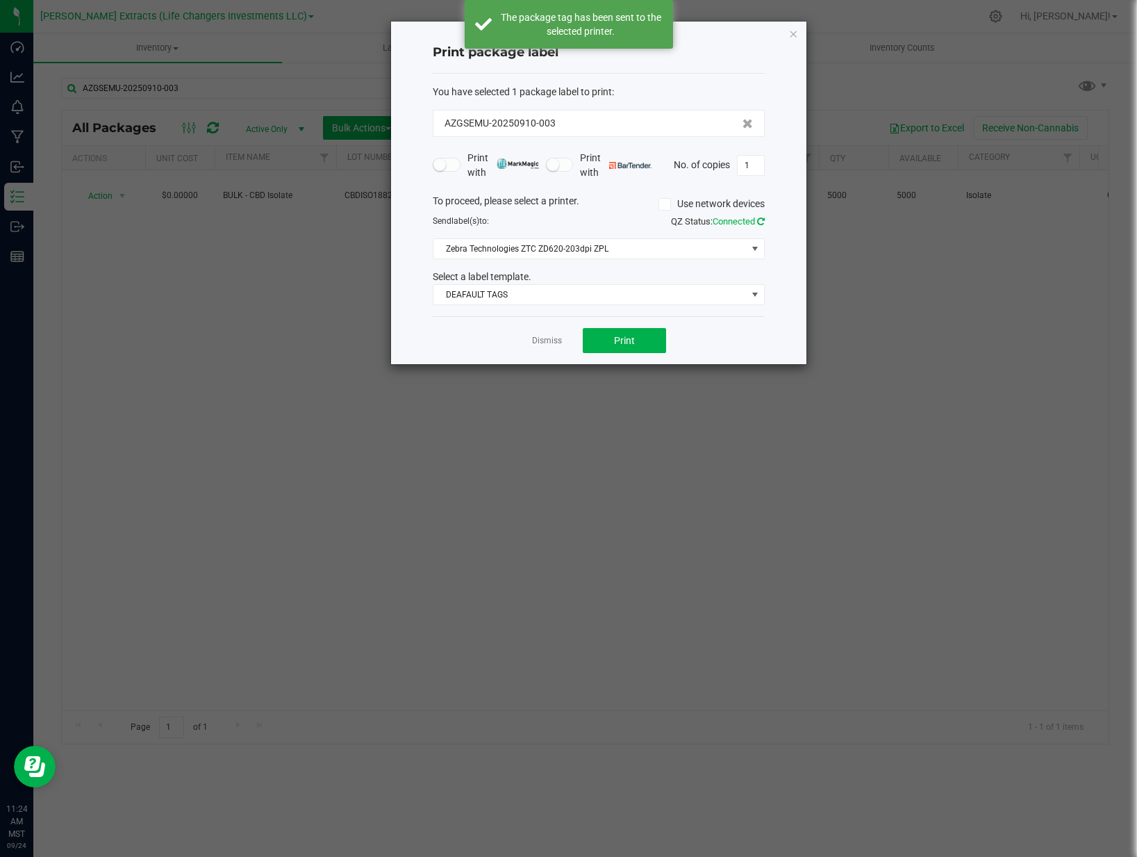
click at [757, 222] on icon at bounding box center [761, 221] width 8 height 9
drag, startPoint x: 548, startPoint y: 339, endPoint x: 781, endPoint y: 108, distance: 328.1
click at [547, 339] on link "Dismiss" at bounding box center [547, 341] width 30 height 12
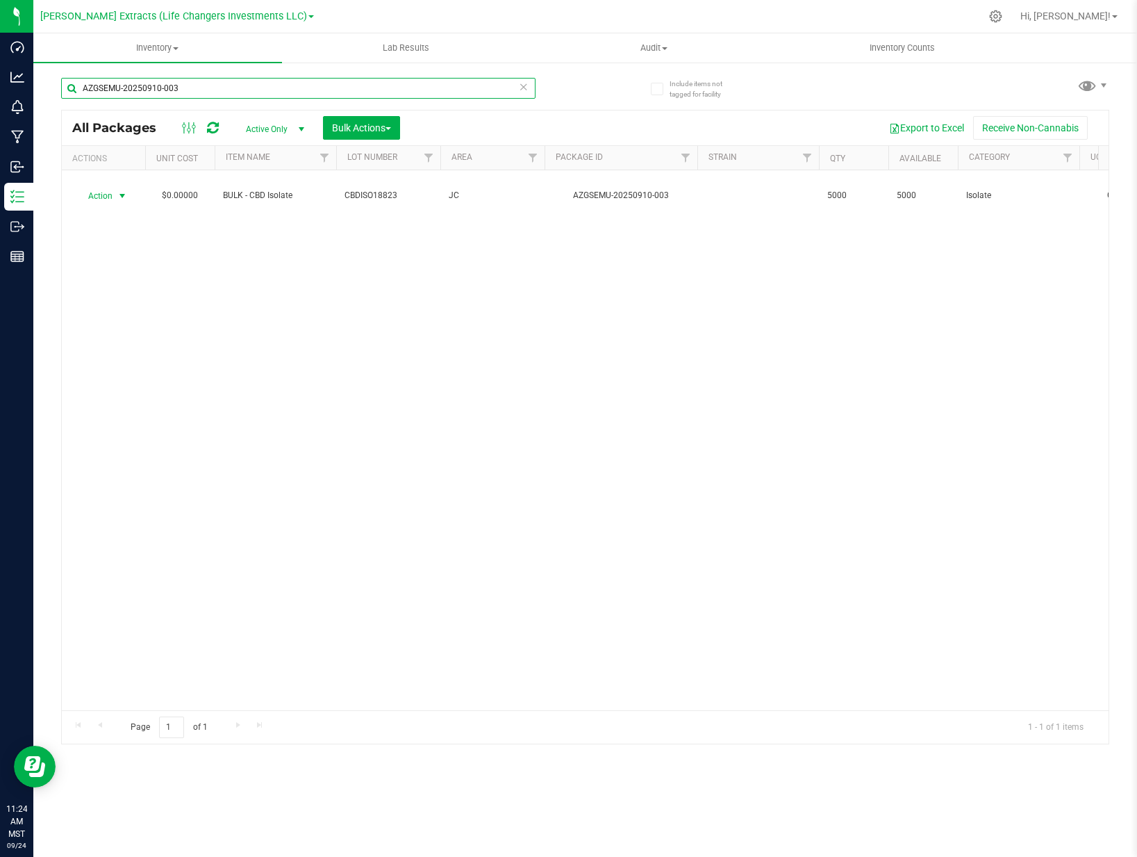
click at [247, 93] on input "AZGSEMU-20250910-003" at bounding box center [298, 88] width 474 height 21
click at [593, 102] on div "All Packages Active Only Active Only Lab Samples Locked All Bulk Actions Add to…" at bounding box center [585, 404] width 1048 height 679
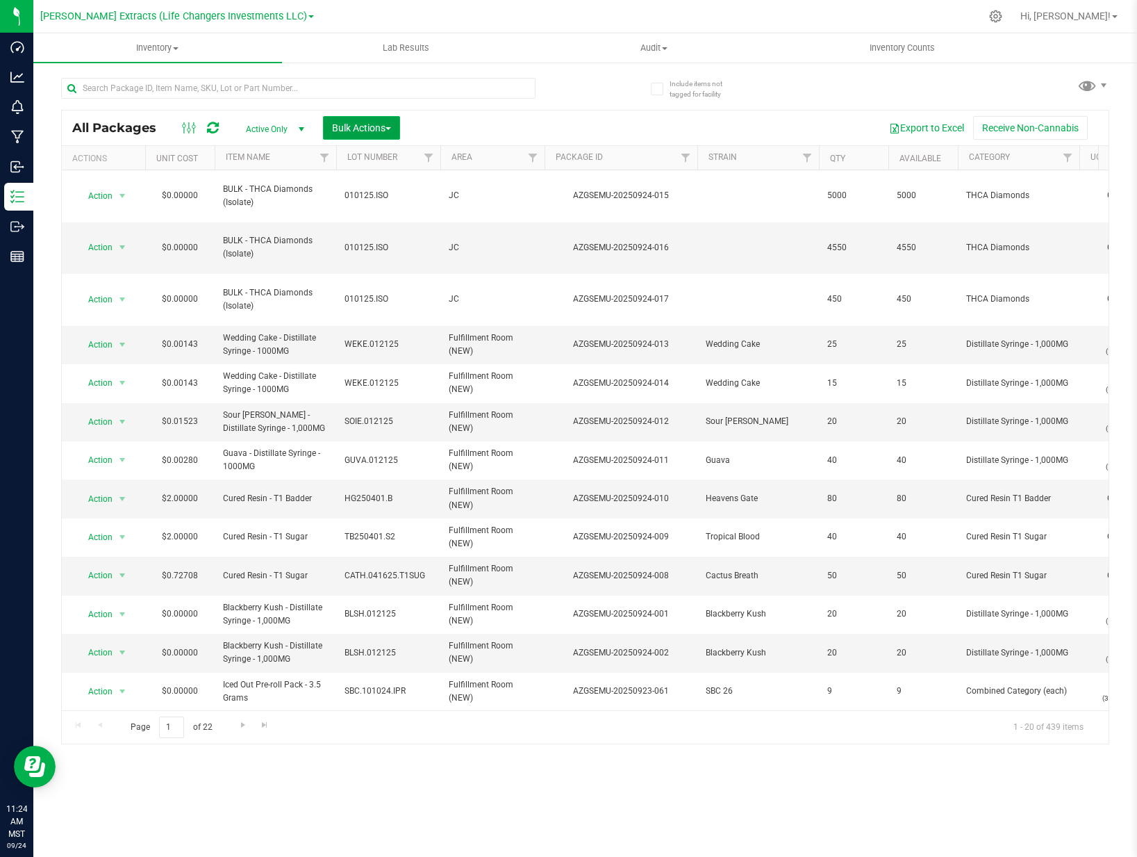
click at [370, 128] on span "Bulk Actions" at bounding box center [361, 127] width 59 height 11
click at [393, 292] on span "Print package labels" at bounding box center [372, 286] width 83 height 11
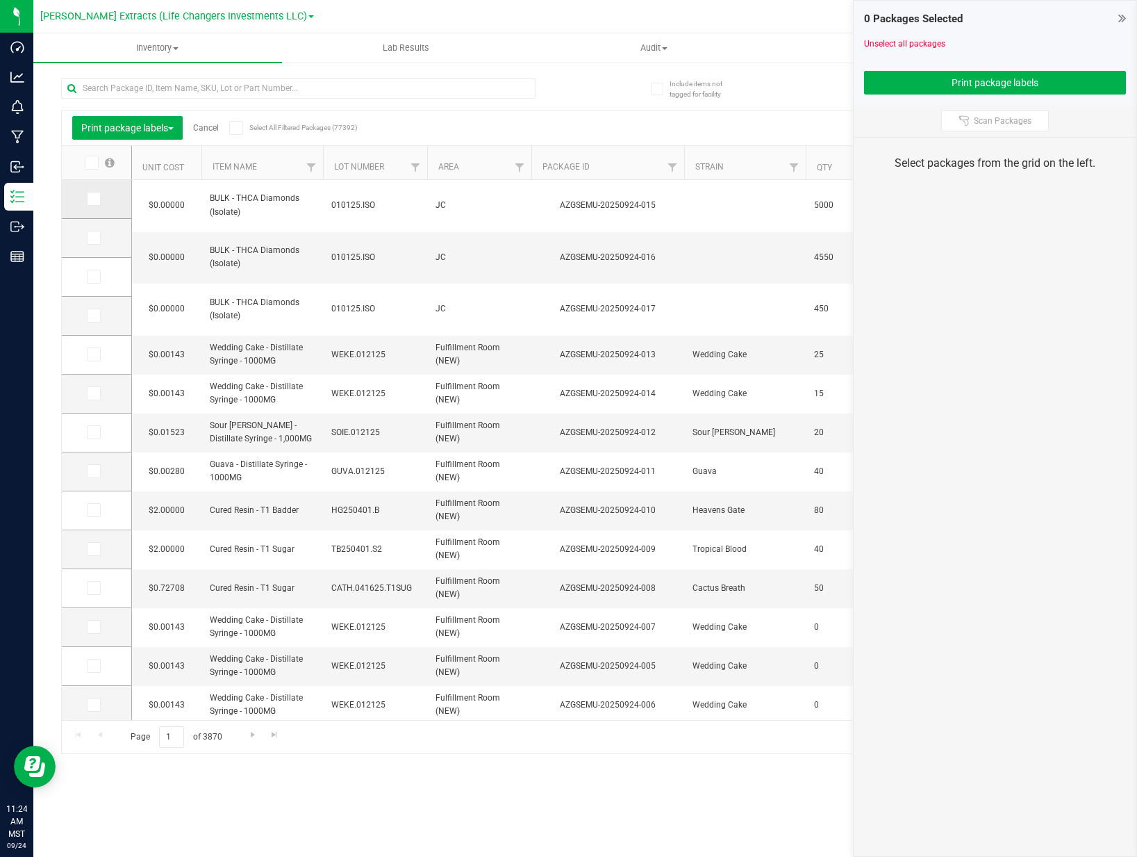
click at [96, 199] on icon at bounding box center [92, 199] width 9 height 0
click at [0, 0] on input "checkbox" at bounding box center [0, 0] width 0 height 0
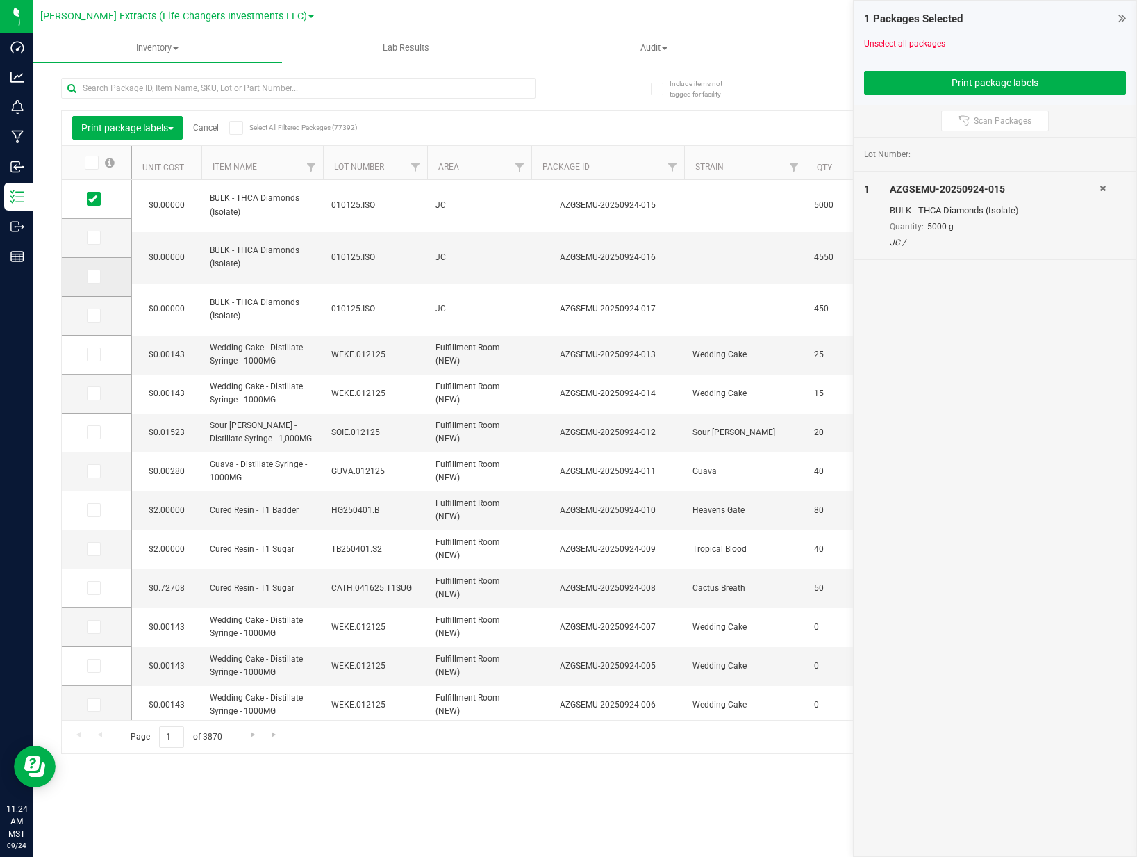
drag, startPoint x: 96, startPoint y: 240, endPoint x: 94, endPoint y: 265, distance: 25.8
click at [95, 238] on icon at bounding box center [92, 238] width 9 height 0
click at [0, 0] on input "checkbox" at bounding box center [0, 0] width 0 height 0
click at [94, 276] on icon at bounding box center [92, 276] width 9 height 0
click at [0, 0] on input "checkbox" at bounding box center [0, 0] width 0 height 0
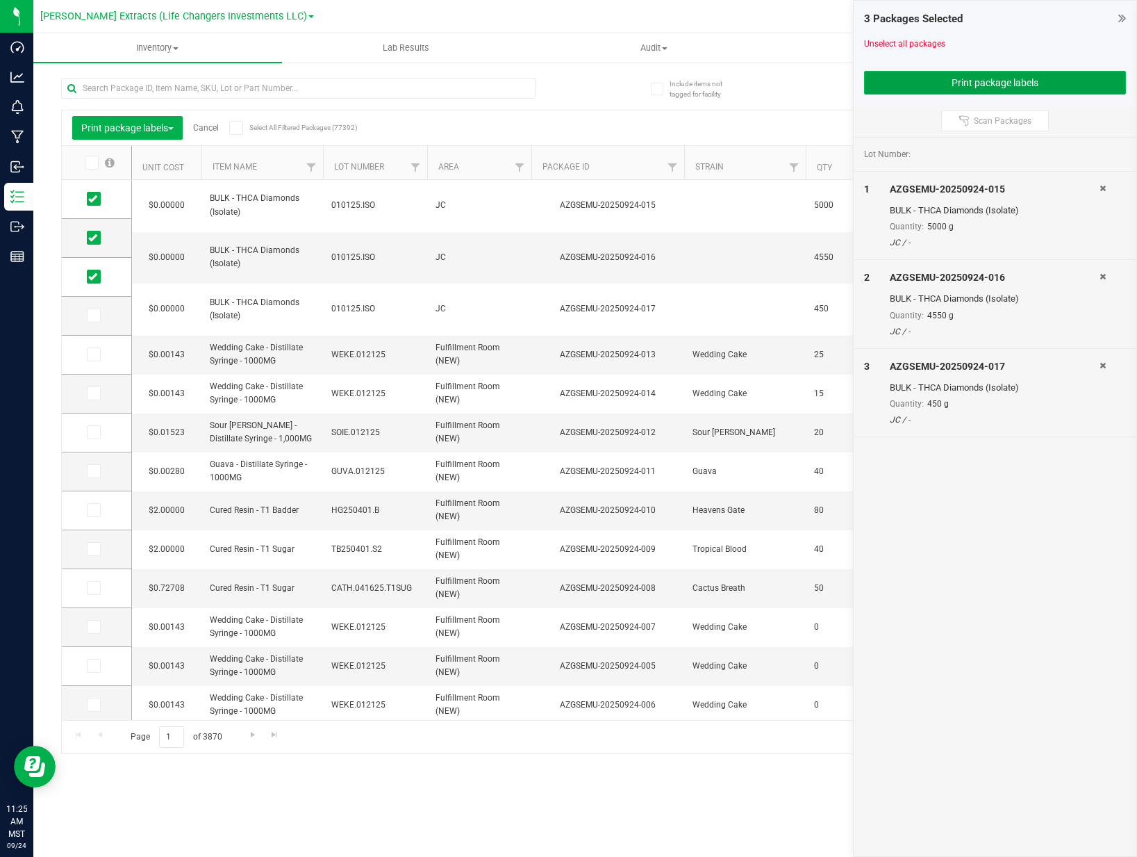
click at [1029, 79] on button "Print package labels" at bounding box center [995, 83] width 262 height 24
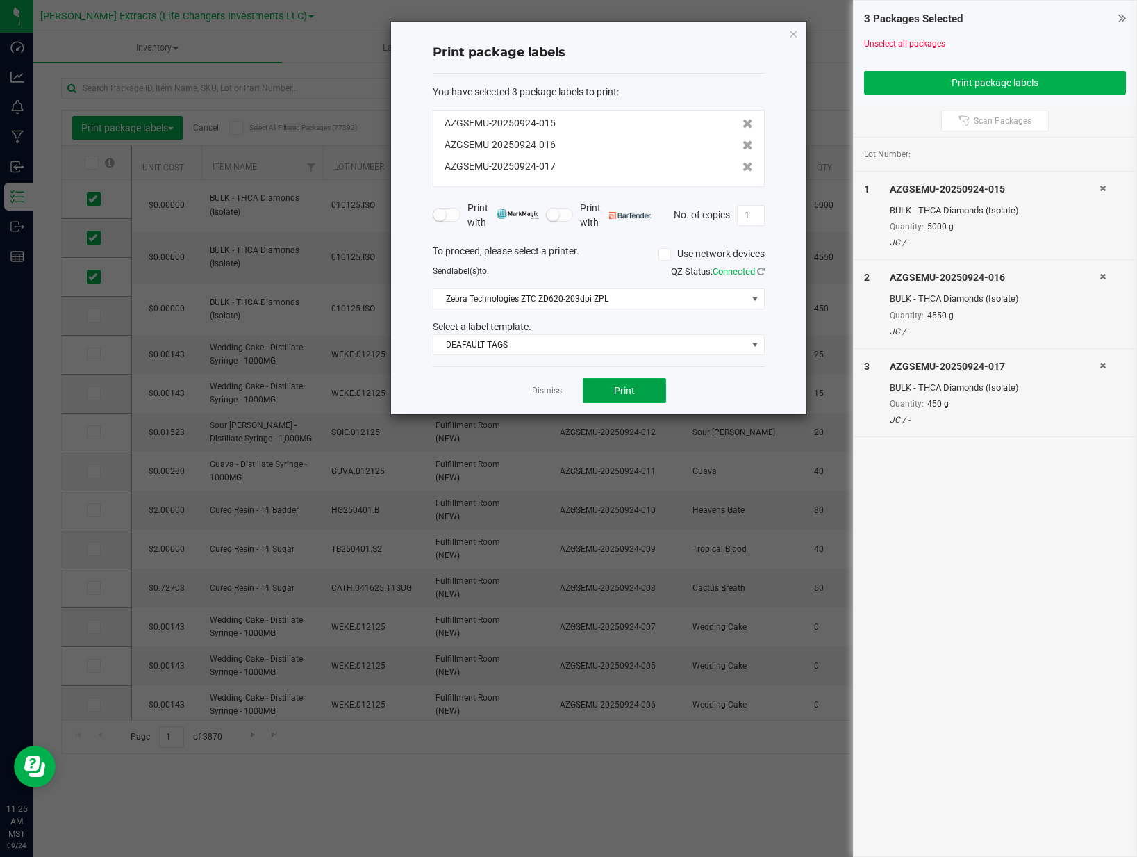
click at [614, 390] on span "Print" at bounding box center [624, 390] width 21 height 11
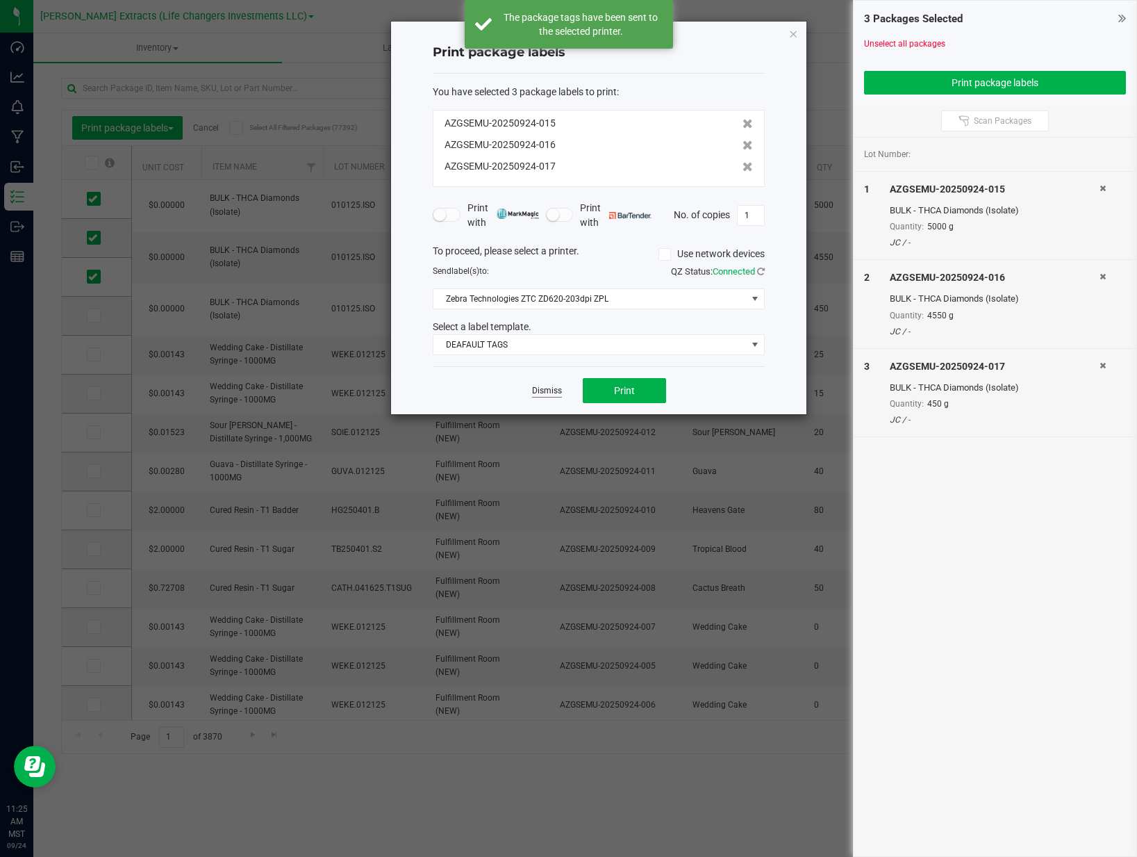
click at [549, 394] on link "Dismiss" at bounding box center [547, 391] width 30 height 12
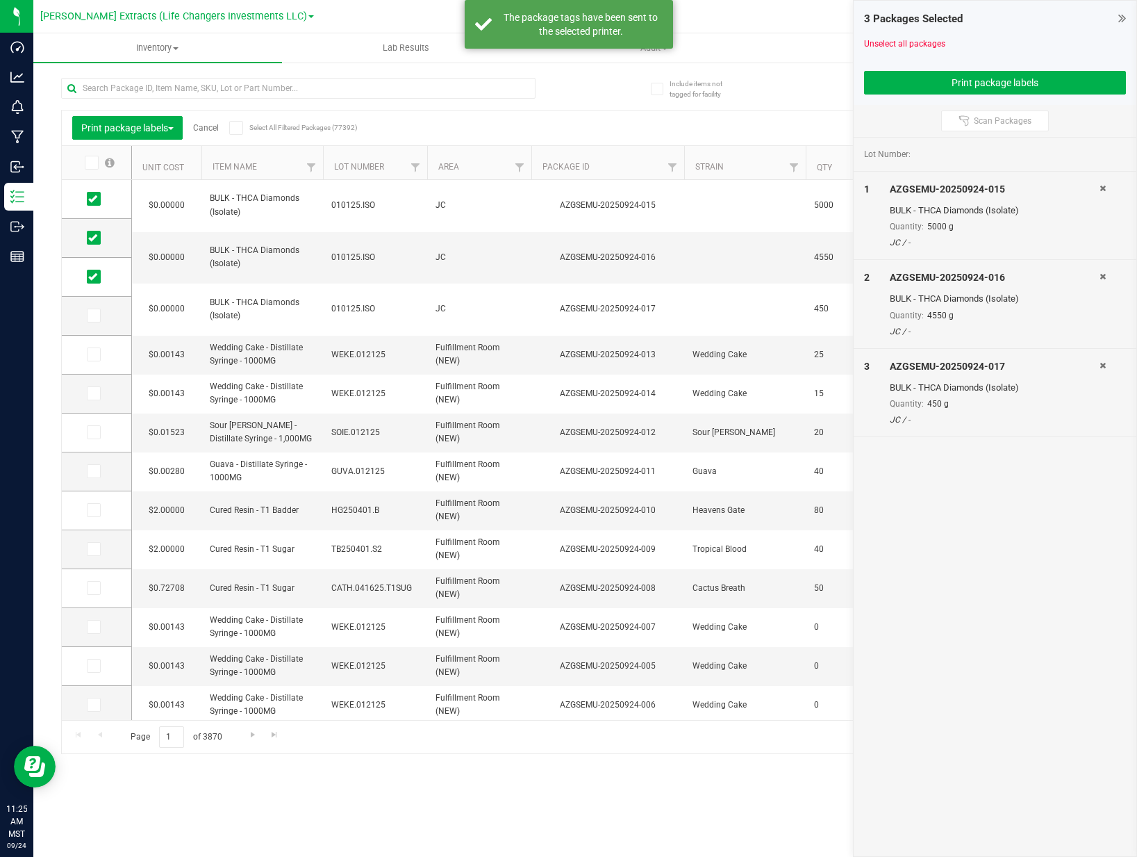
click at [1079, 505] on div "Lot Number: 1 AZGSEMU-20250924-015 BULK - THCA Diamonds (Isolate) Quantity: 500…" at bounding box center [995, 497] width 283 height 719
click at [215, 130] on link "Cancel" at bounding box center [206, 128] width 26 height 10
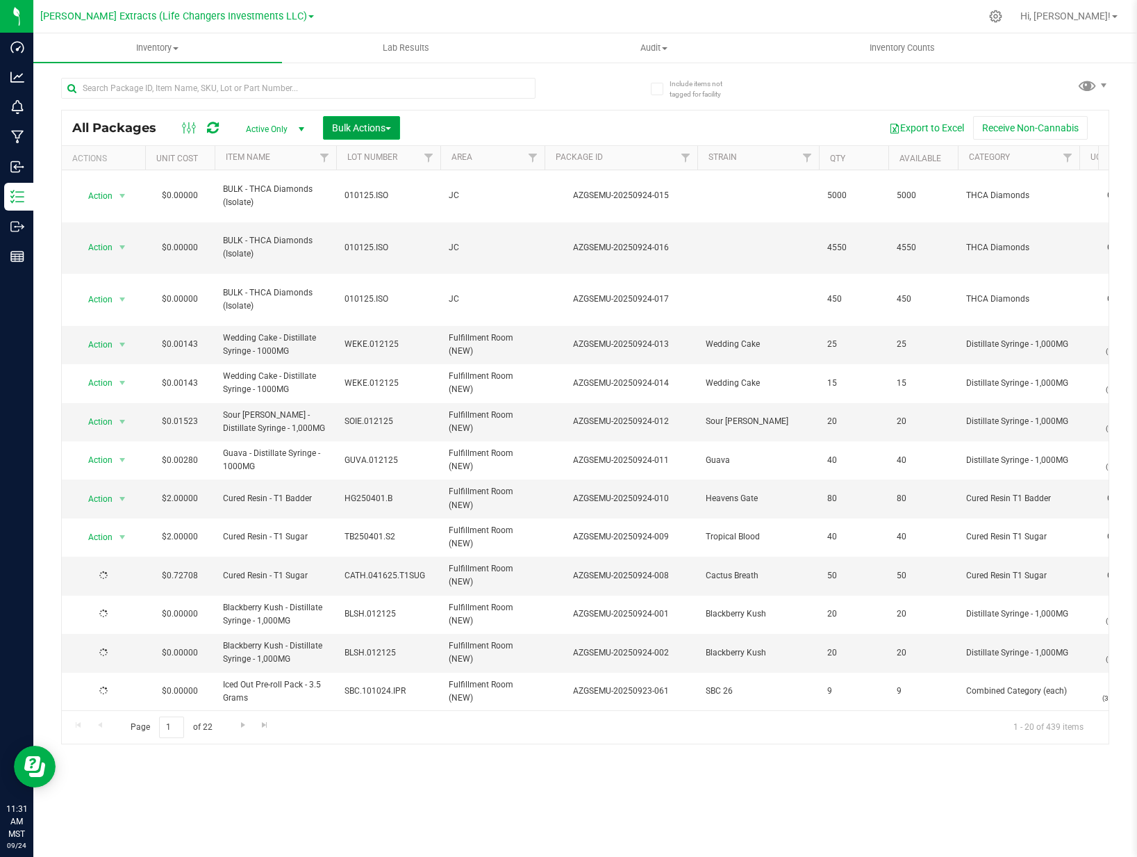
click at [381, 135] on button "Bulk Actions" at bounding box center [361, 128] width 77 height 24
click at [404, 184] on span "Add to outbound order" at bounding box center [378, 184] width 94 height 11
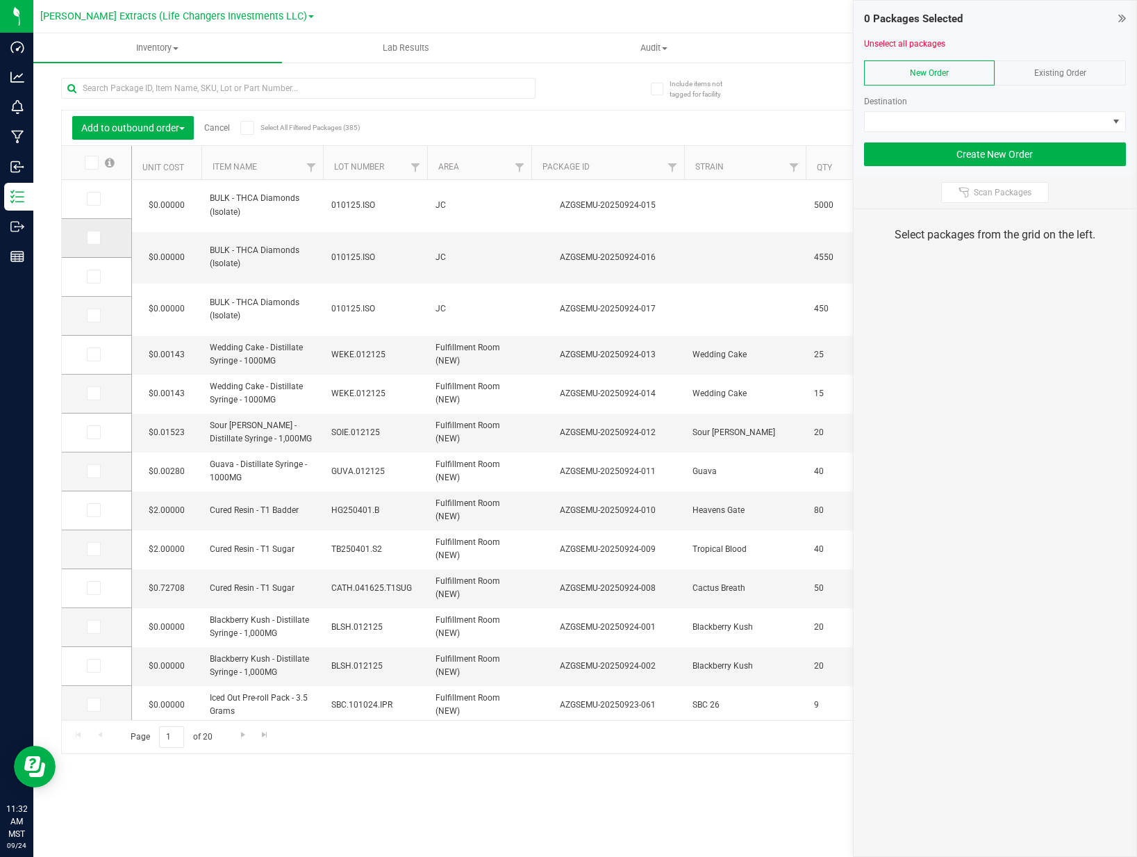
click at [94, 232] on span at bounding box center [94, 238] width 14 height 14
click at [0, 0] on input "checkbox" at bounding box center [0, 0] width 0 height 0
click at [97, 206] on td at bounding box center [96, 199] width 69 height 39
click at [97, 204] on span at bounding box center [94, 199] width 14 height 14
click at [0, 0] on input "checkbox" at bounding box center [0, 0] width 0 height 0
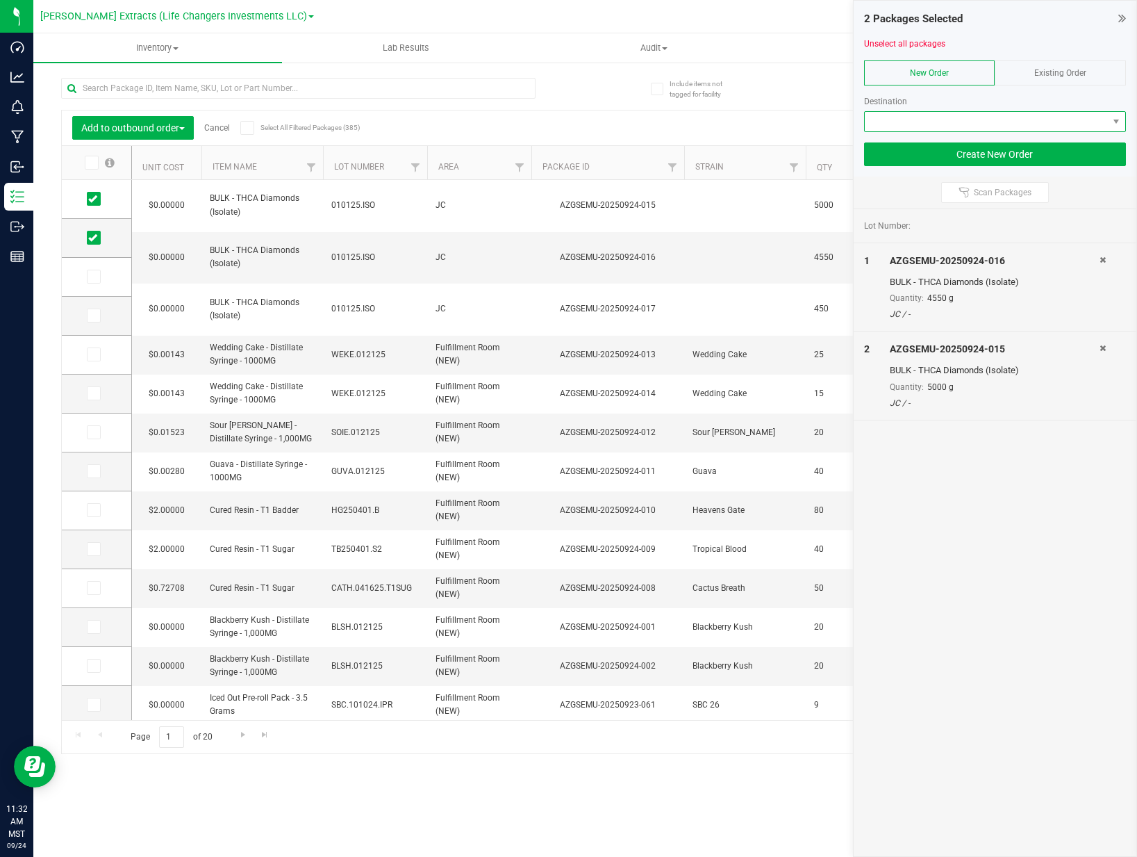
click at [984, 117] on span at bounding box center [986, 121] width 243 height 19
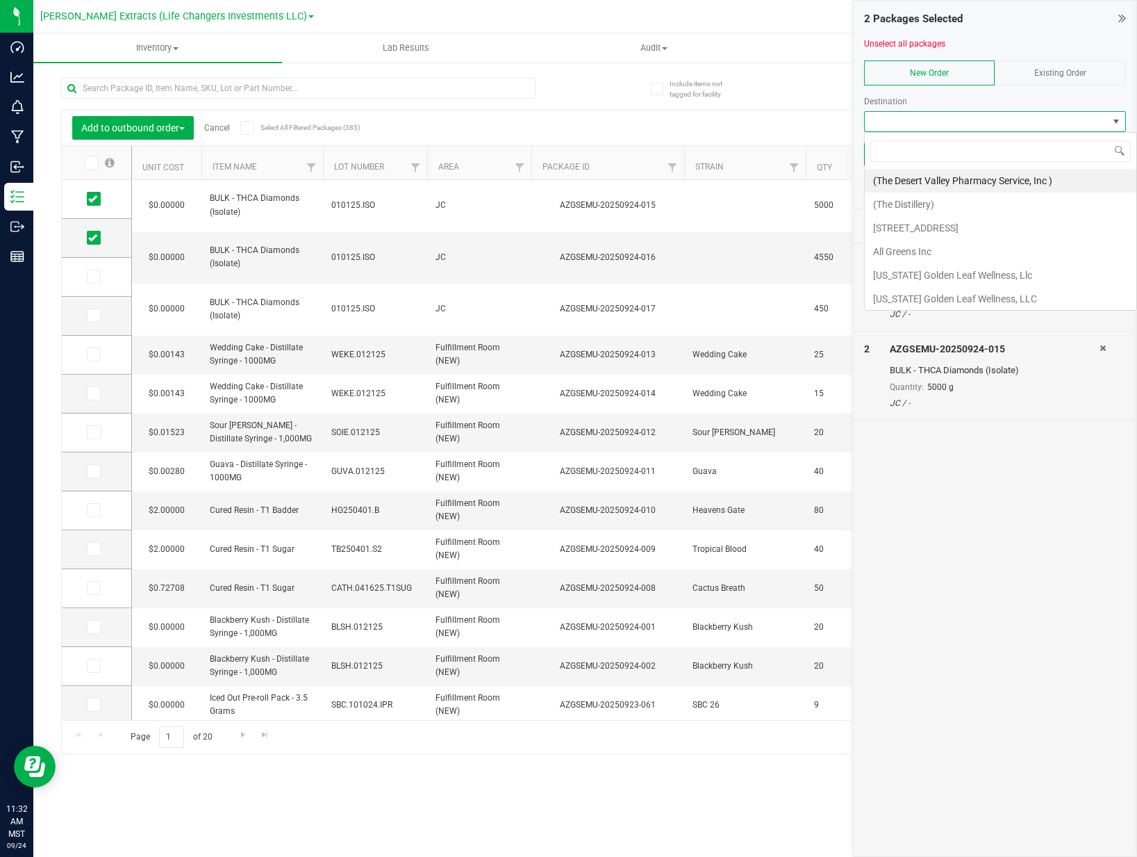
scroll to position [21, 262]
type input "nirv"
click at [984, 174] on li "Cookies - Nirvana Tempe HUB" at bounding box center [995, 181] width 261 height 24
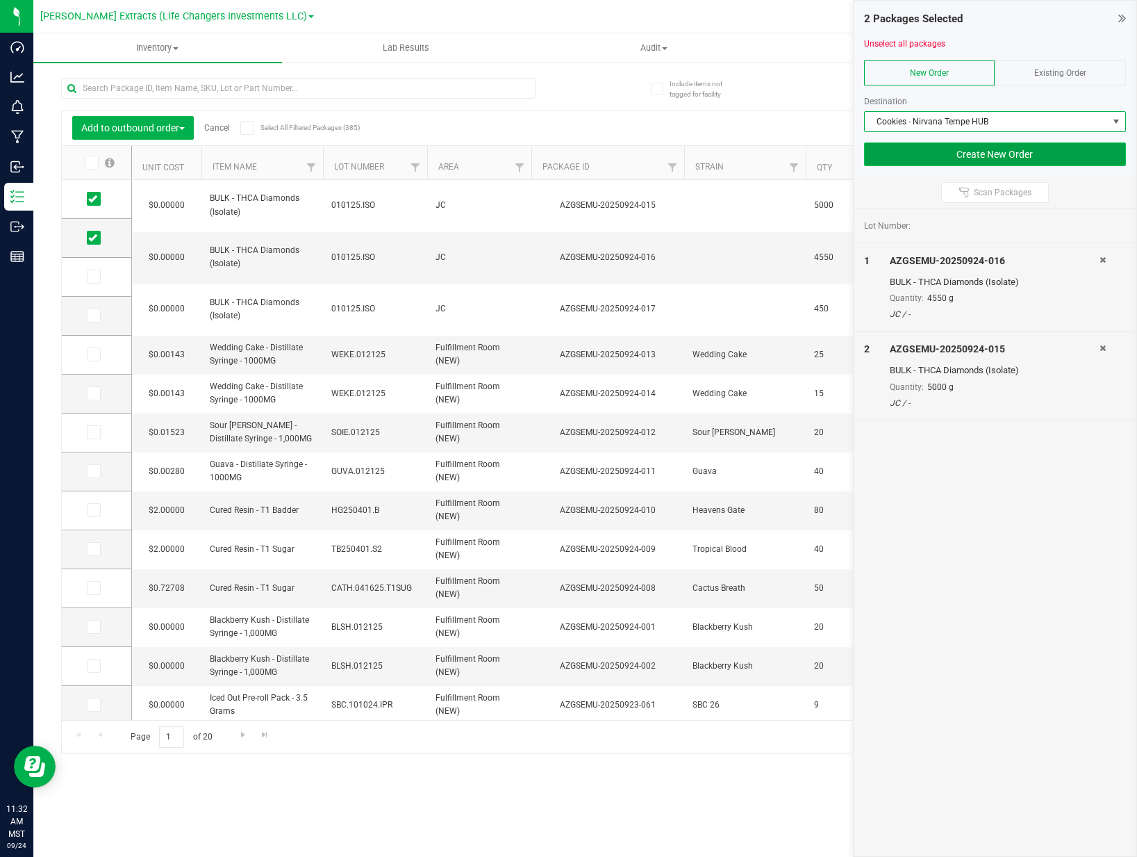
click at [984, 154] on button "Create New Order" at bounding box center [995, 154] width 262 height 24
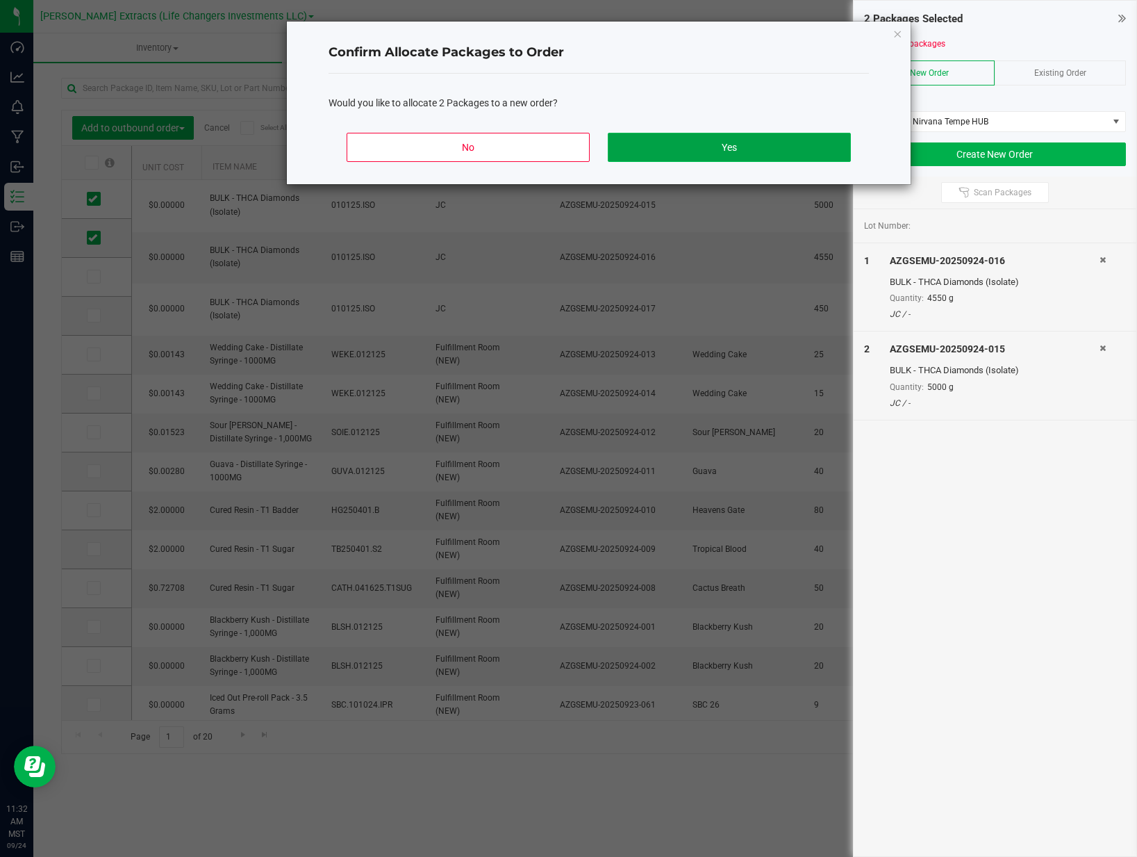
click at [777, 151] on button "Yes" at bounding box center [729, 147] width 243 height 29
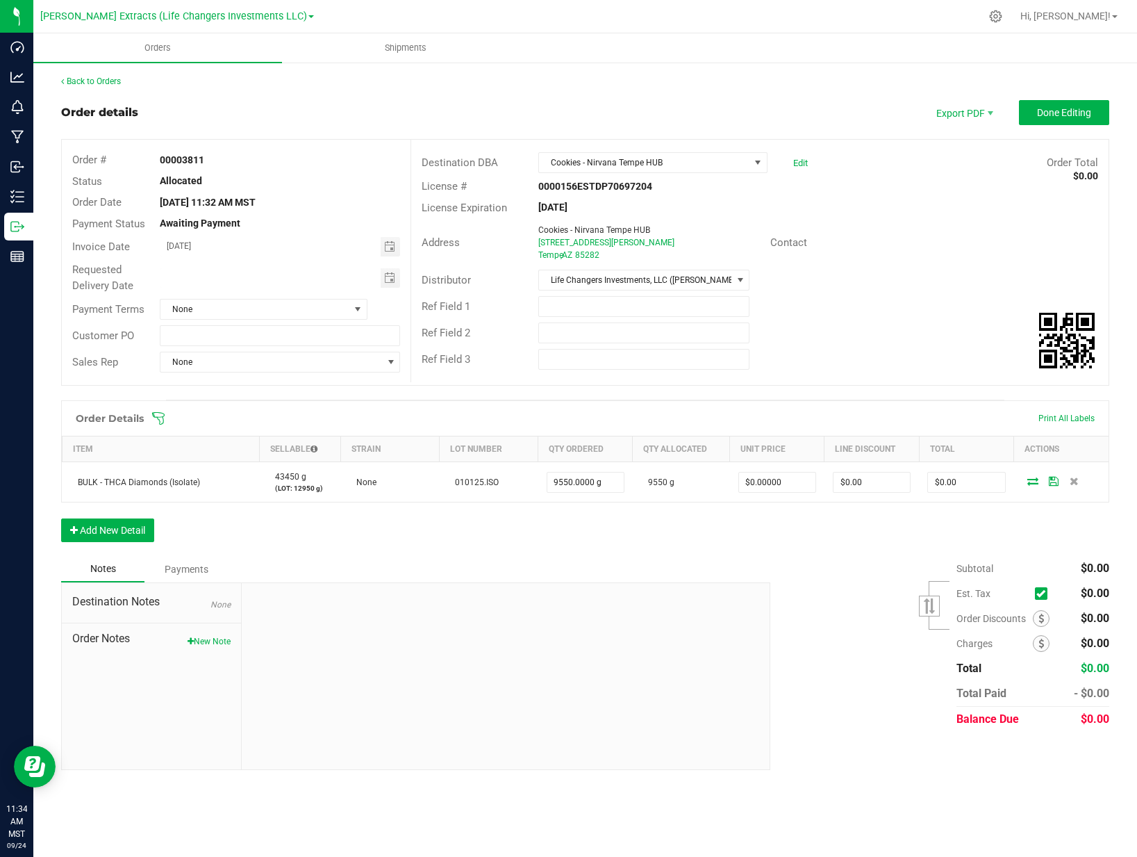
click at [873, 343] on div "Ref Field 2" at bounding box center [759, 333] width 697 height 26
click at [798, 245] on span "Contact" at bounding box center [788, 242] width 37 height 13
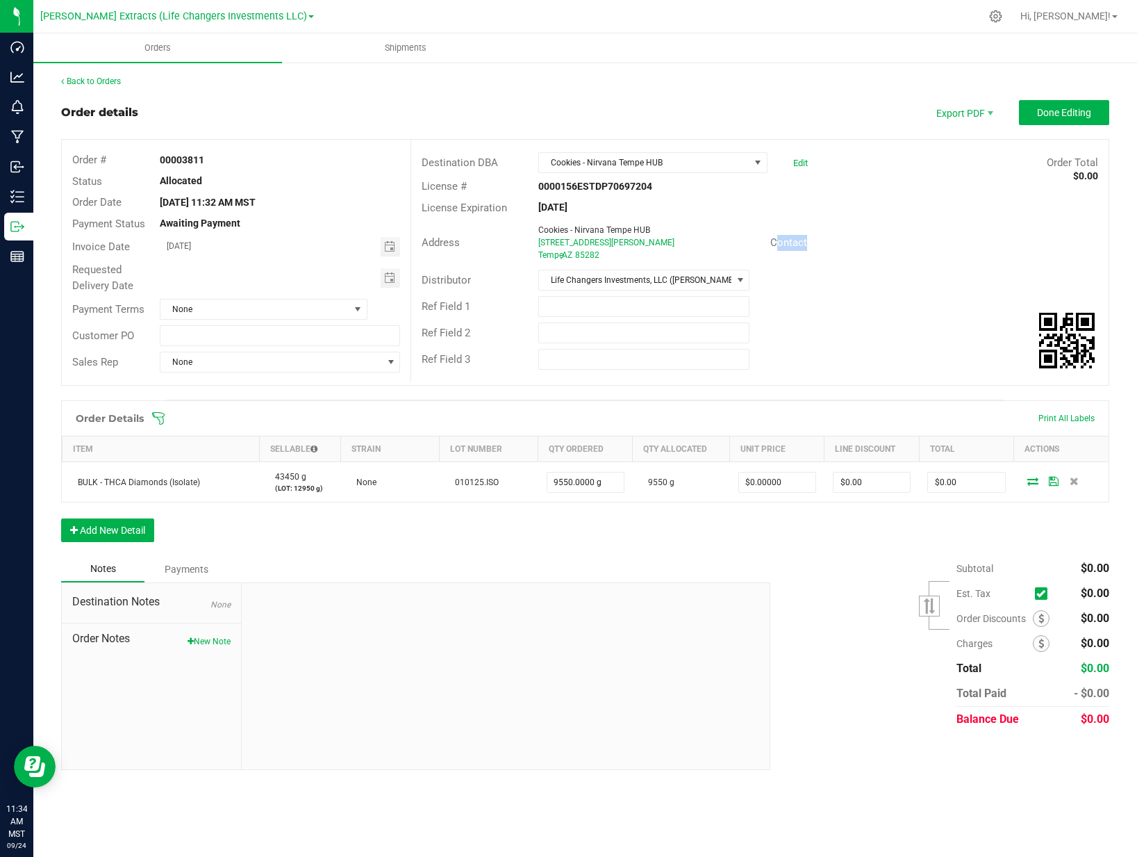
click at [798, 245] on span "Contact" at bounding box center [788, 242] width 37 height 13
click at [914, 264] on div "Address Cookies - Nirvana Tempe HUB [STREET_ADDRESS][PERSON_NAME] Contact" at bounding box center [759, 242] width 697 height 49
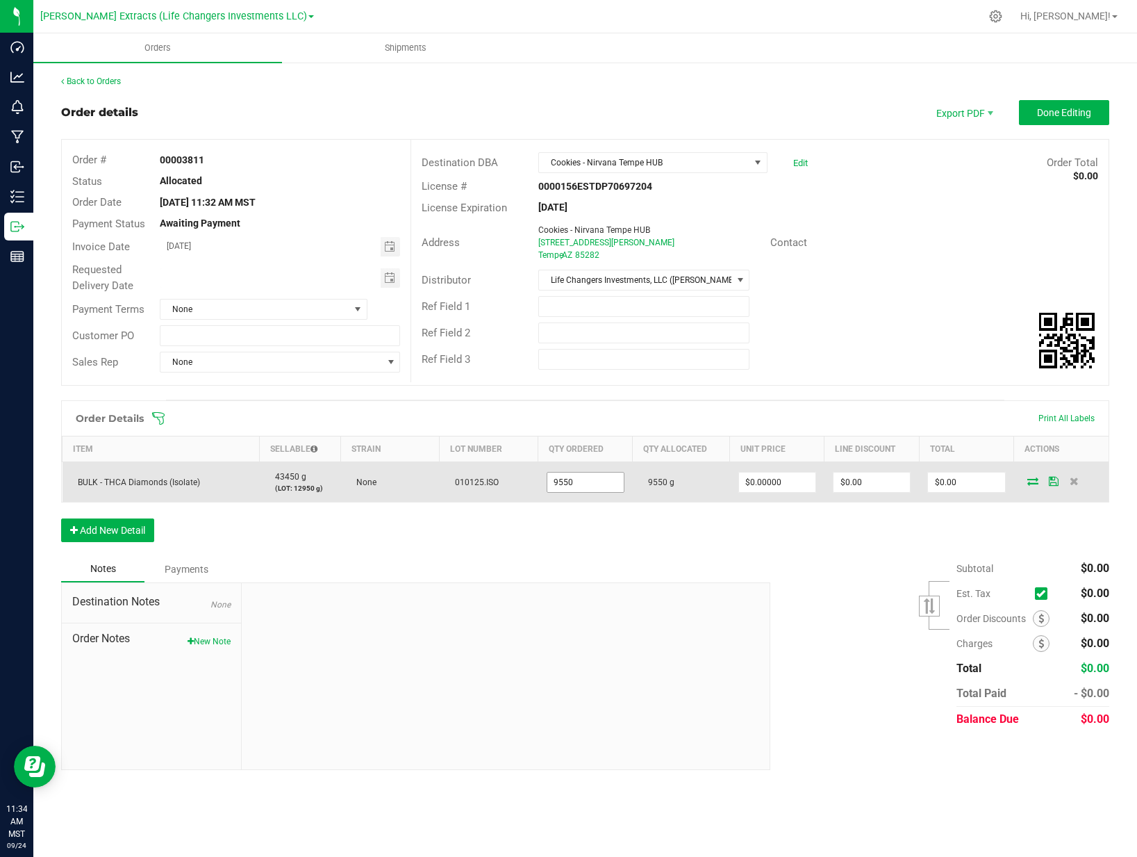
click at [599, 481] on input "9550" at bounding box center [585, 481] width 76 height 19
click at [600, 481] on input "9550" at bounding box center [585, 481] width 76 height 19
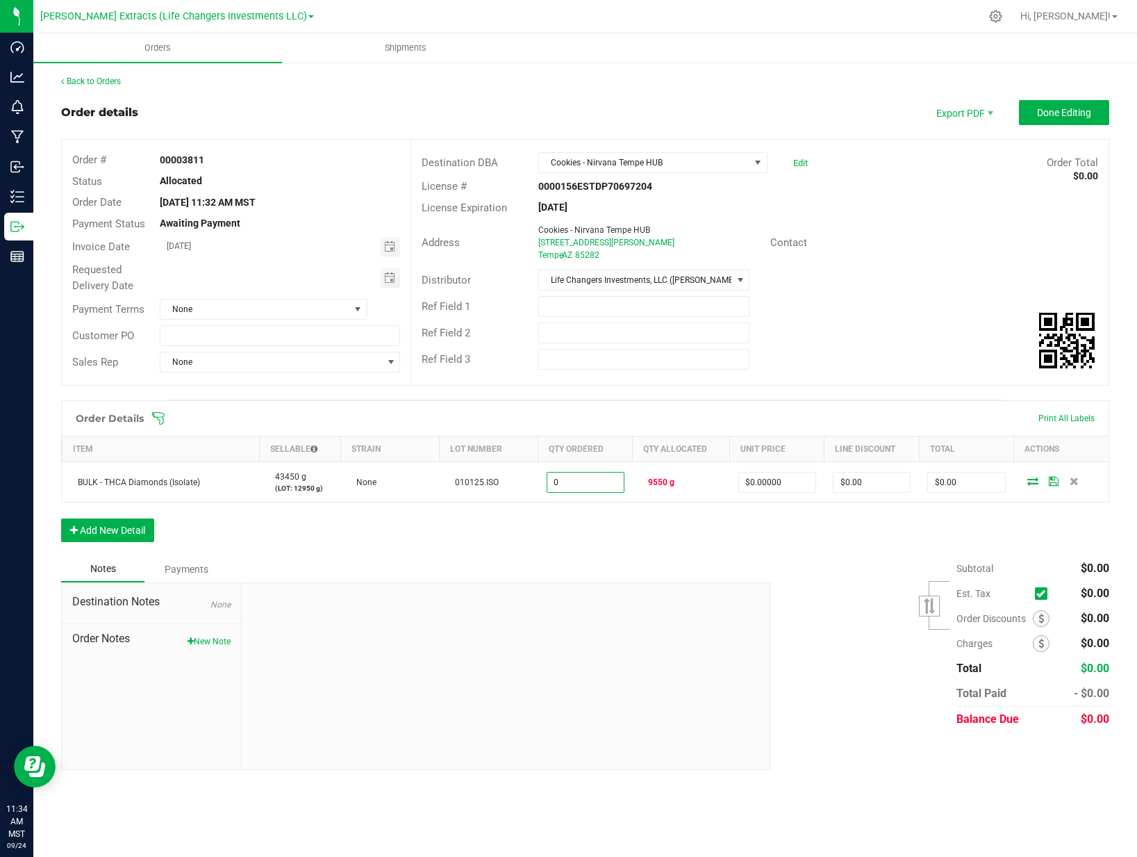
type input "0.0000 g"
click at [838, 285] on div "Distributor Life Changers Investments, LLC ([PERSON_NAME] Extracts)" at bounding box center [759, 280] width 697 height 26
click at [786, 247] on span "Contact" at bounding box center [788, 242] width 37 height 13
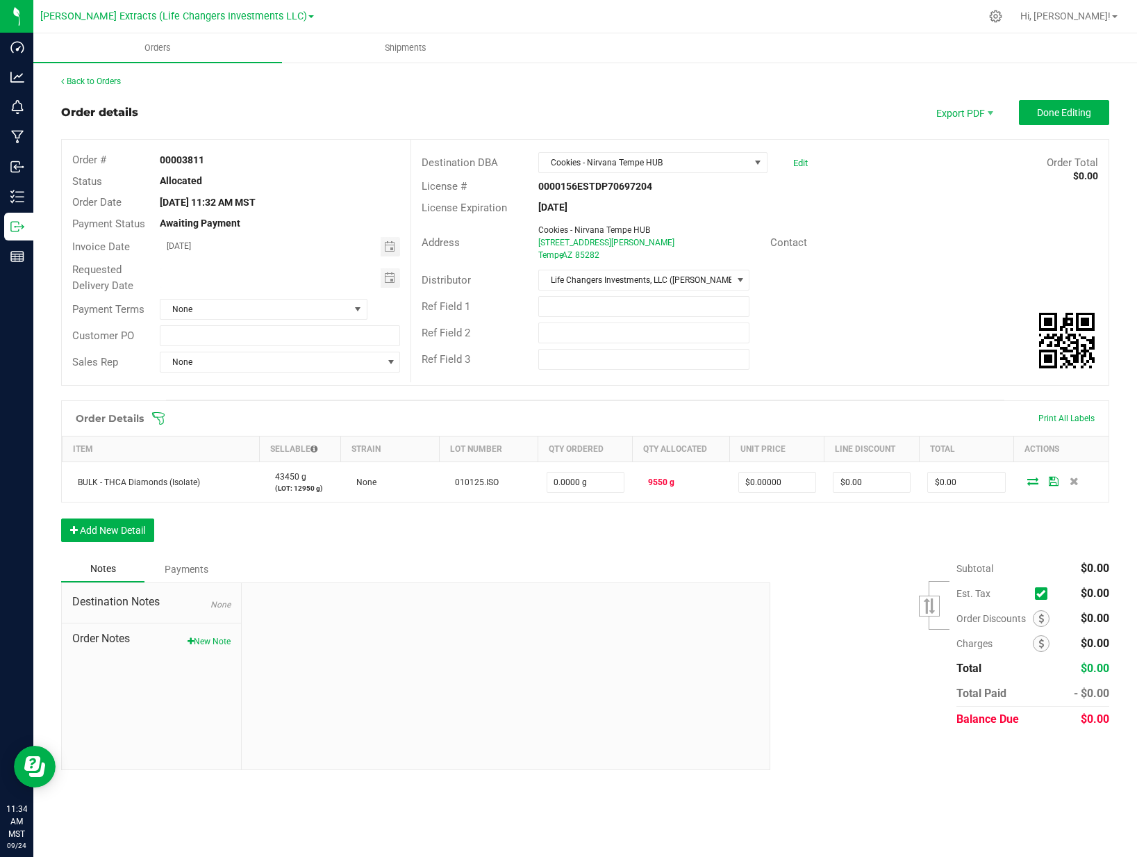
click at [777, 158] on div "Cookies - Nirvana Tempe HUB Edit" at bounding box center [673, 162] width 290 height 21
click at [1082, 111] on span "Done Editing" at bounding box center [1064, 112] width 54 height 11
click at [949, 154] on span "Invoice PDF" at bounding box center [966, 156] width 86 height 20
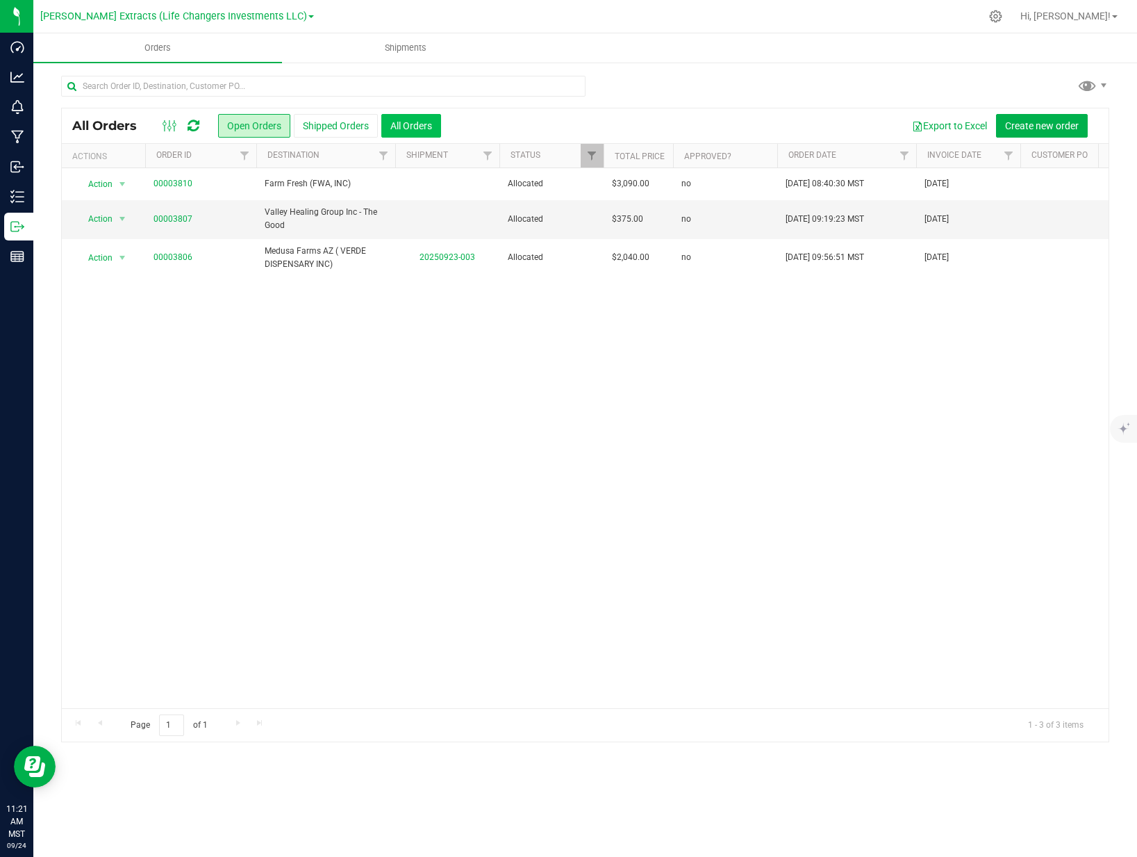
click at [423, 129] on button "All Orders" at bounding box center [411, 126] width 60 height 24
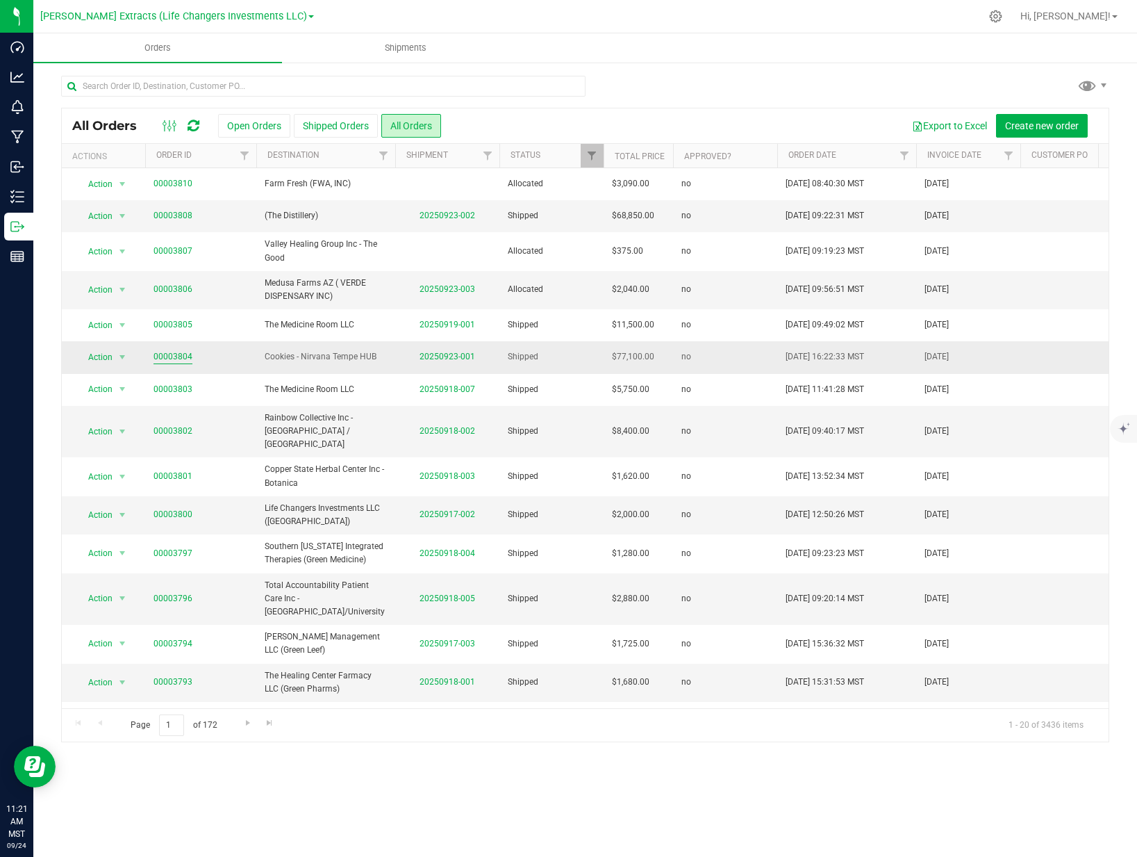
click at [183, 357] on link "00003804" at bounding box center [173, 356] width 39 height 13
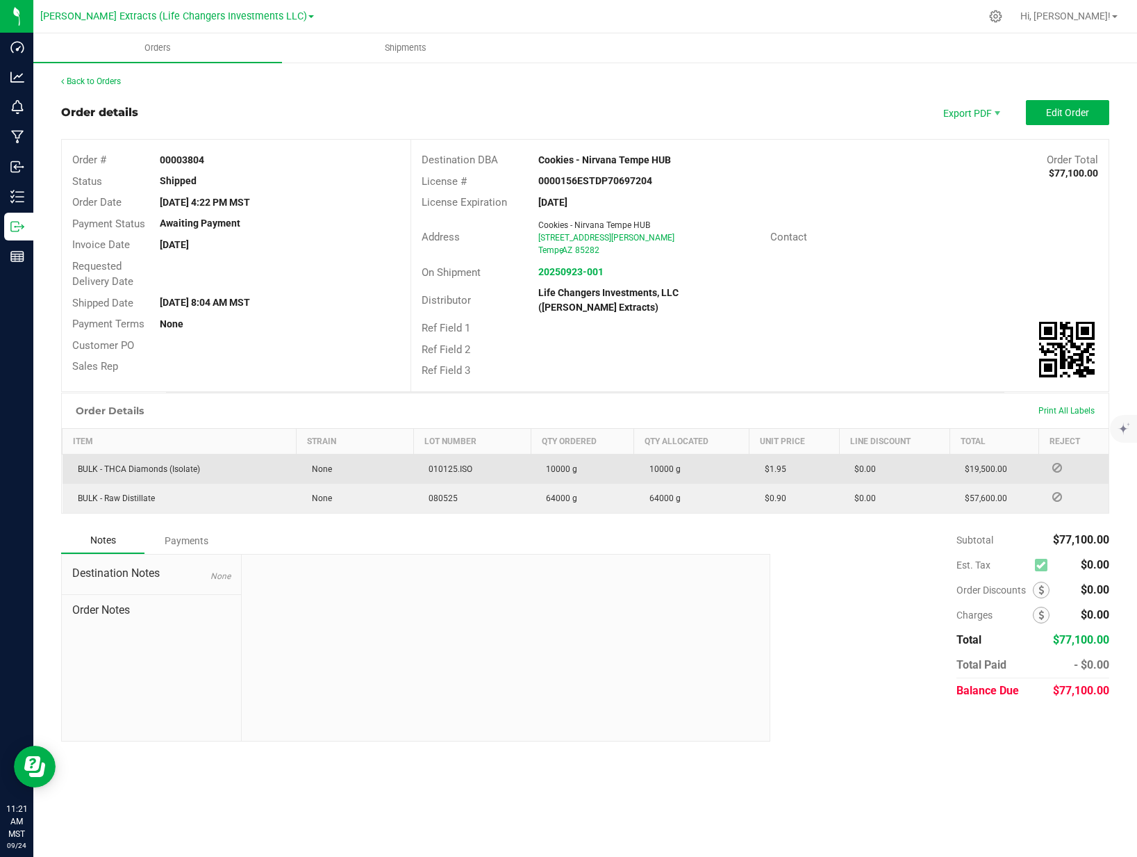
click at [436, 468] on span "010125.ISO" at bounding box center [447, 469] width 51 height 10
click at [436, 469] on span "010125.ISO" at bounding box center [447, 469] width 51 height 10
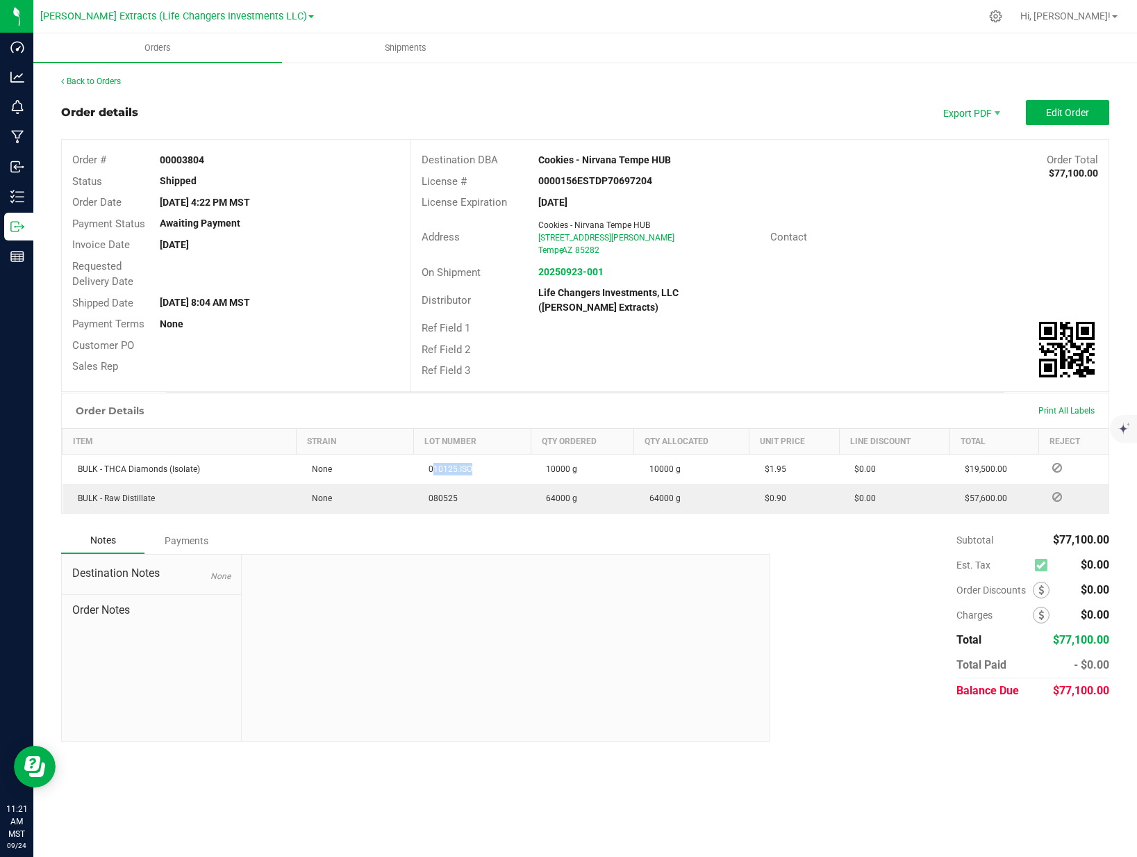
copy span "010125.ISO"
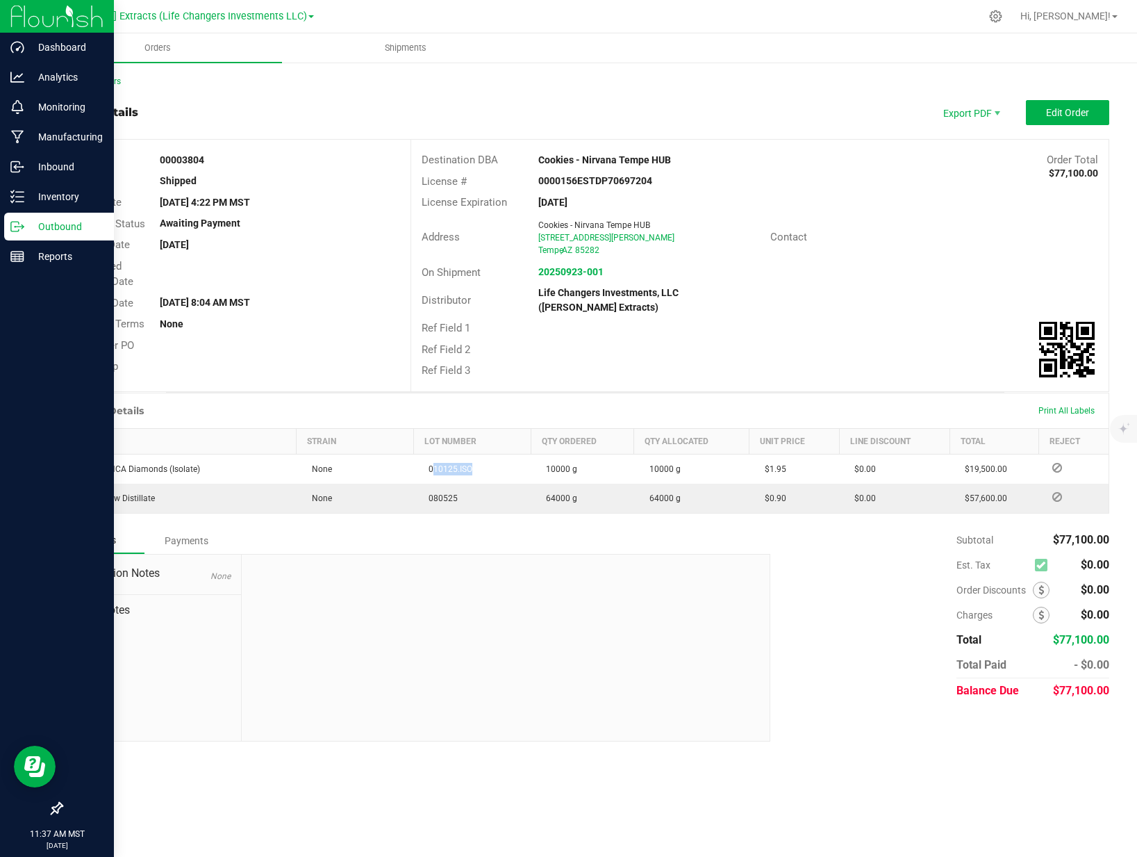
drag, startPoint x: 24, startPoint y: 226, endPoint x: 32, endPoint y: 221, distance: 9.4
click at [24, 226] on p "Outbound" at bounding box center [65, 226] width 83 height 17
